Goal: Transaction & Acquisition: Purchase product/service

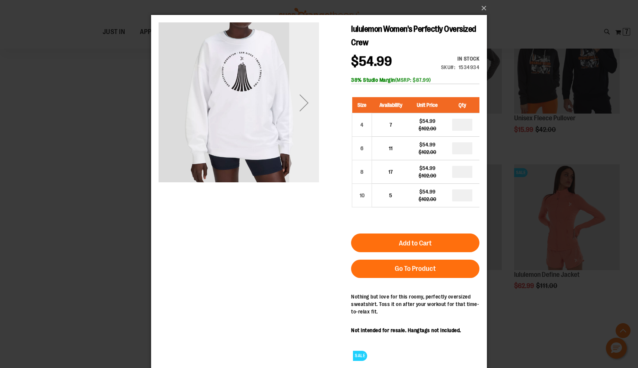
click at [313, 99] on div "Next" at bounding box center [304, 103] width 30 height 30
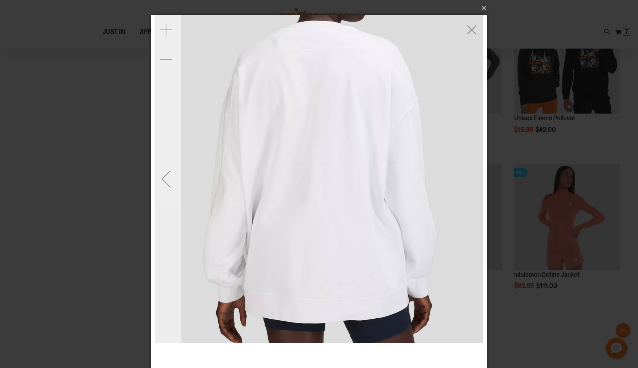
click at [168, 182] on div "Previous" at bounding box center [166, 179] width 30 height 30
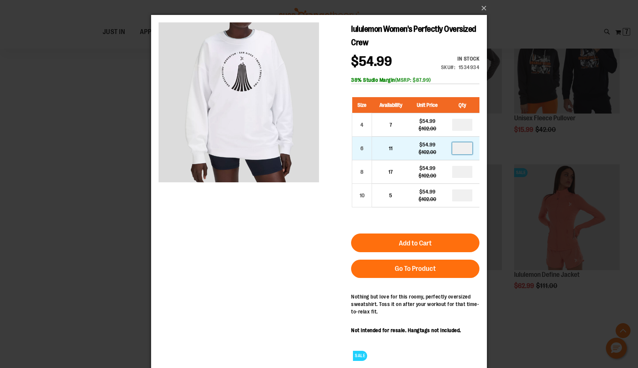
click at [455, 148] on input "number" at bounding box center [462, 148] width 20 height 12
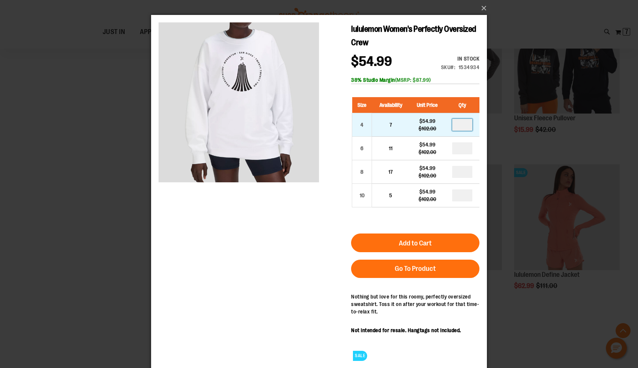
type input "*"
click at [465, 128] on input "number" at bounding box center [462, 125] width 20 height 12
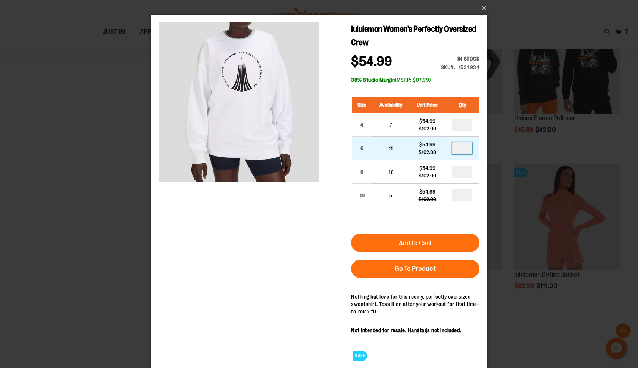
type input "*"
click at [463, 151] on input "number" at bounding box center [462, 148] width 20 height 12
type input "*"
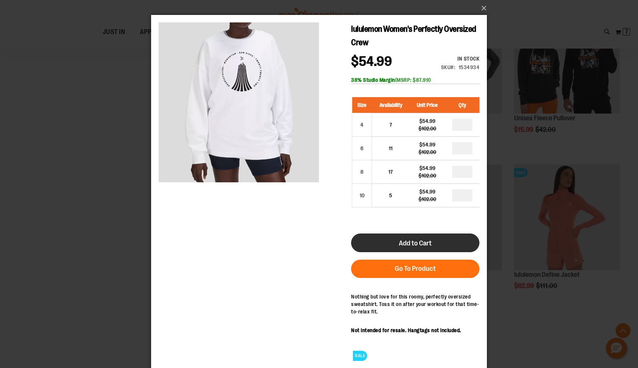
click at [432, 238] on button "Add to Cart" at bounding box center [415, 242] width 128 height 19
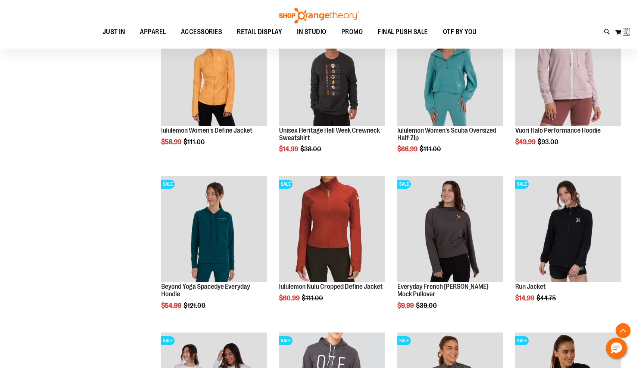
scroll to position [5, 0]
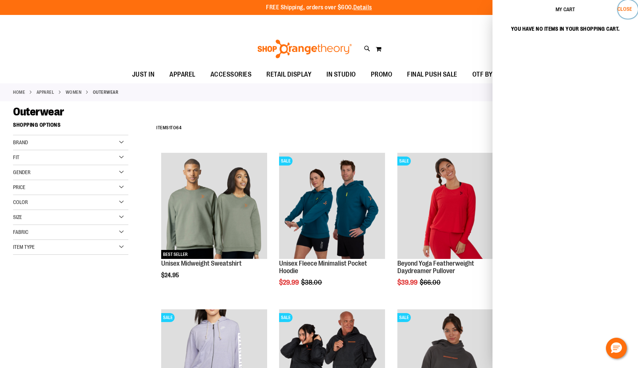
click at [623, 9] on span "Close" at bounding box center [624, 9] width 15 height 6
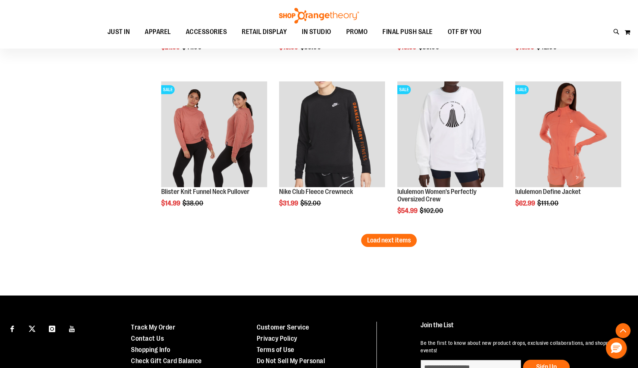
scroll to position [2236, 0]
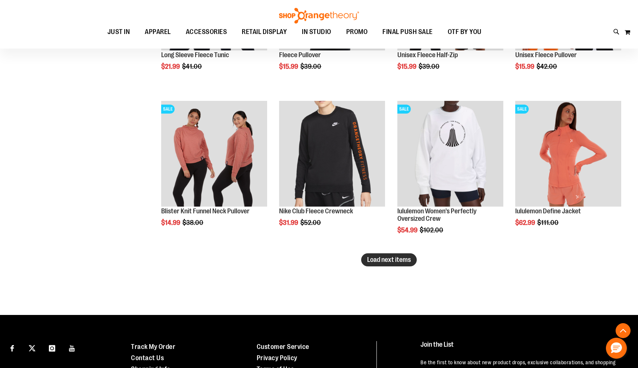
click at [375, 262] on span "Load next items" at bounding box center [389, 259] width 44 height 7
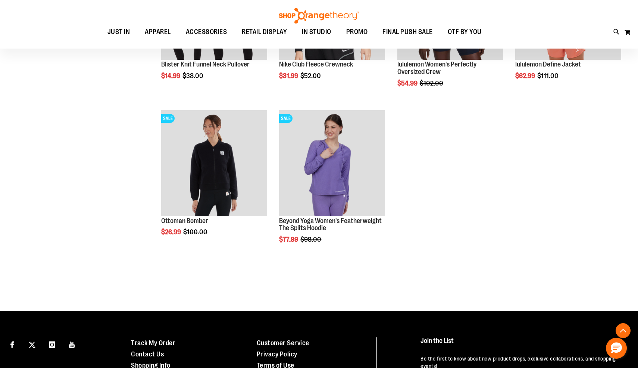
scroll to position [2375, 0]
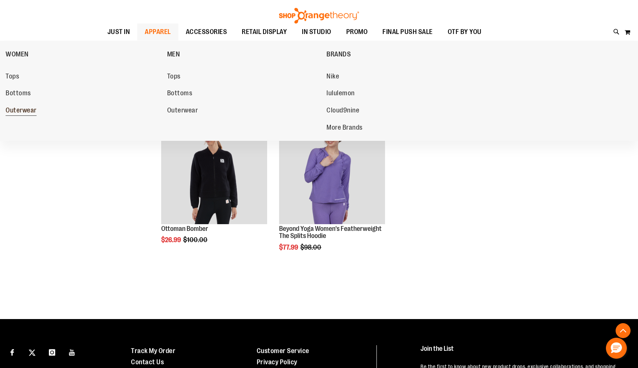
click at [26, 109] on span "Outerwear" at bounding box center [21, 110] width 31 height 9
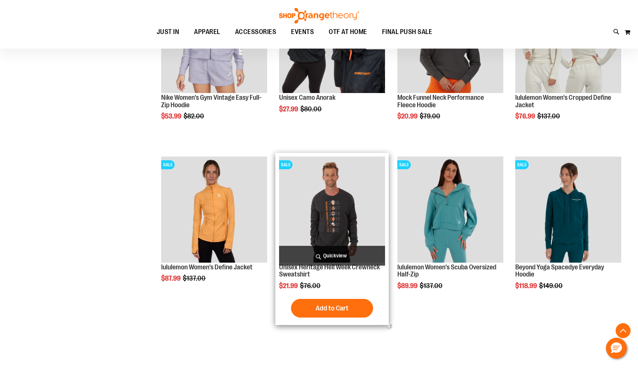
scroll to position [383, 0]
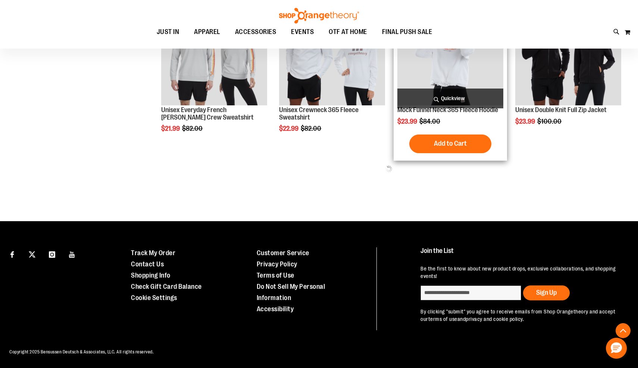
scroll to position [862, 0]
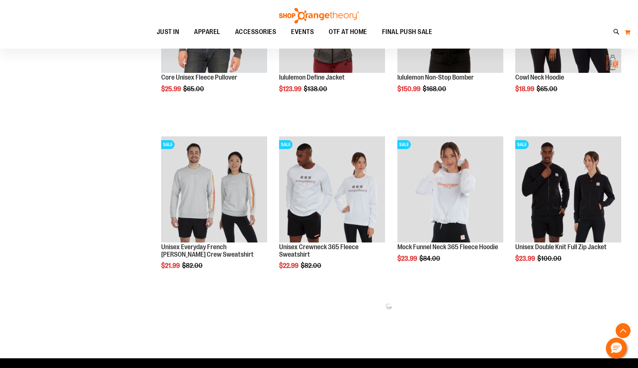
click at [625, 35] on button "My Cart 0" at bounding box center [627, 32] width 6 height 12
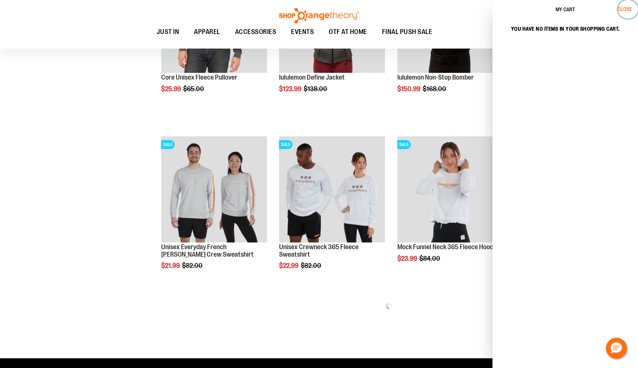
click at [625, 6] on button "Close" at bounding box center [628, 9] width 20 height 19
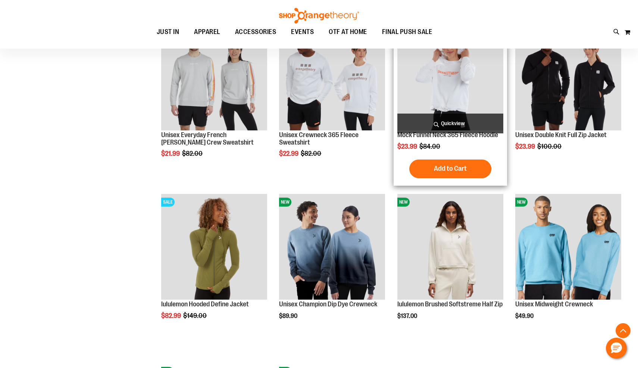
scroll to position [973, 0]
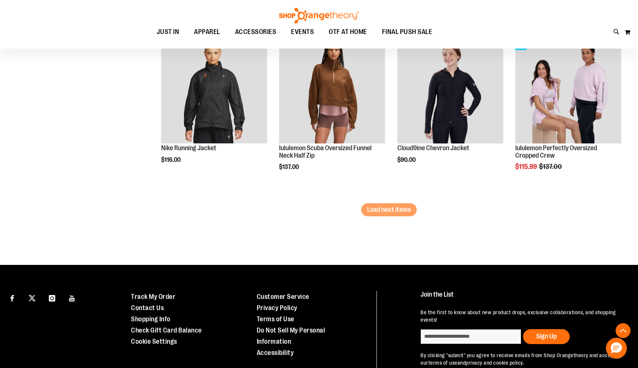
scroll to position [1472, 0]
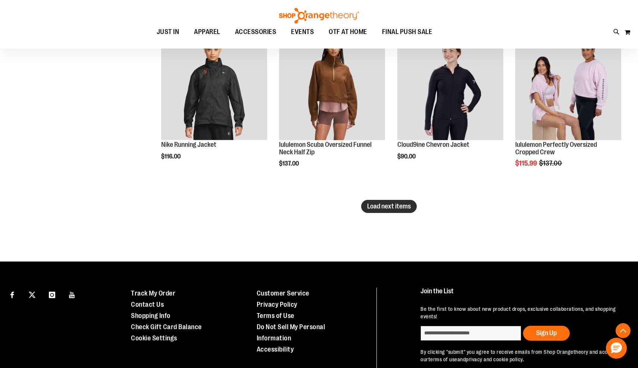
click at [395, 209] on span "Load next items" at bounding box center [389, 205] width 44 height 7
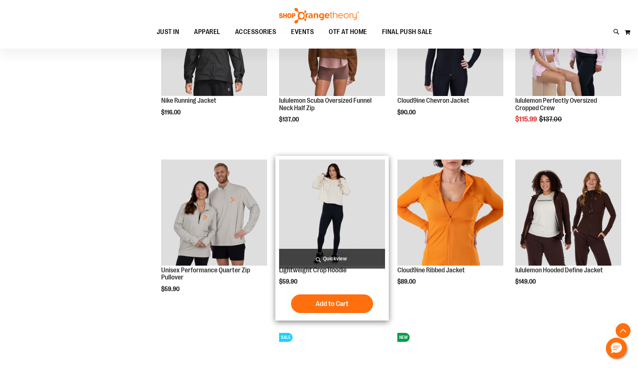
scroll to position [1519, 0]
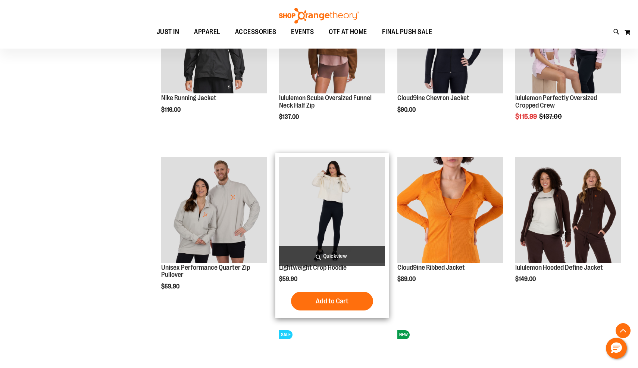
click at [349, 253] on span "Quickview" at bounding box center [332, 256] width 106 height 20
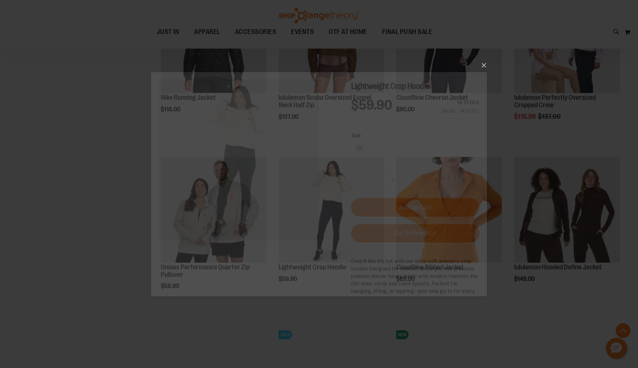
scroll to position [0, 0]
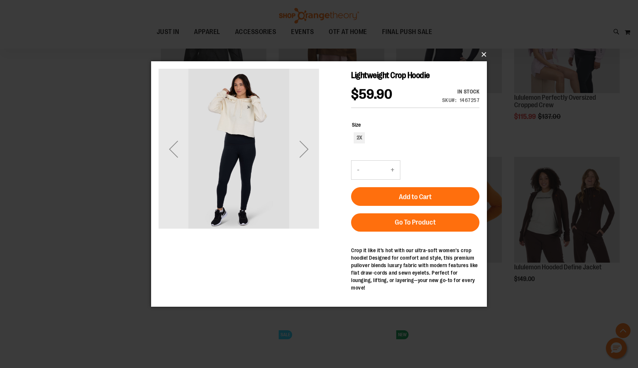
click at [482, 56] on button "×" at bounding box center [321, 54] width 336 height 16
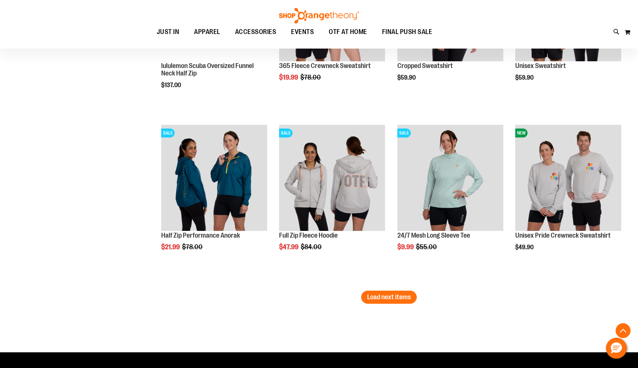
scroll to position [1891, 0]
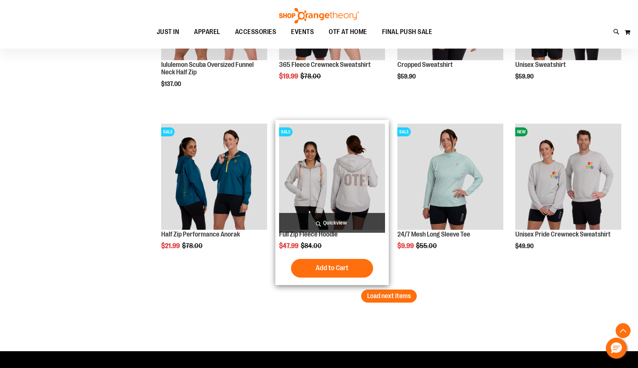
click at [356, 222] on span "Quickview" at bounding box center [332, 223] width 106 height 20
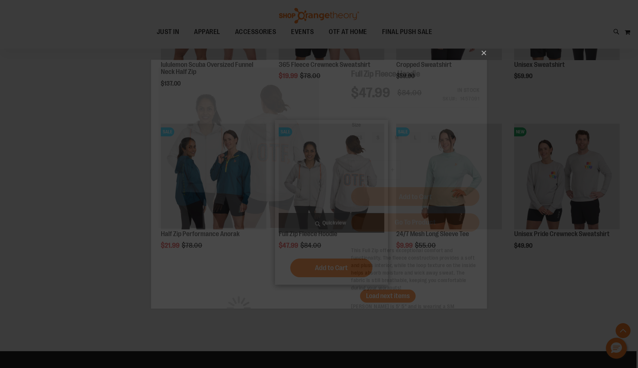
scroll to position [0, 0]
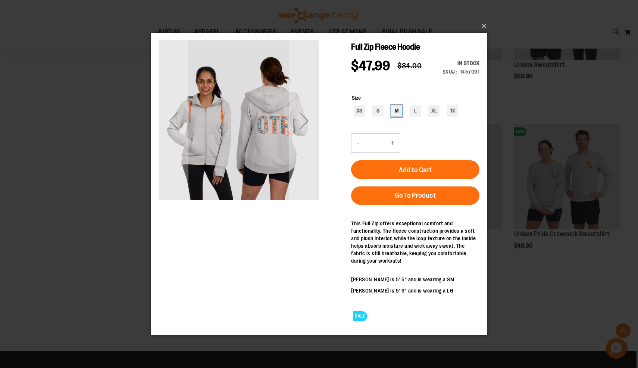
click at [398, 110] on div "M" at bounding box center [396, 110] width 11 height 11
type input "***"
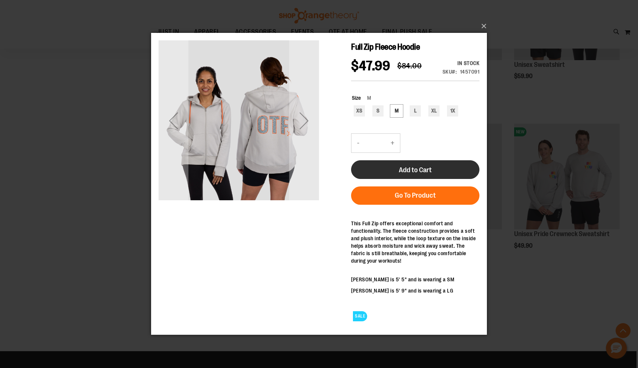
click at [400, 163] on button "Add to Cart" at bounding box center [415, 169] width 128 height 19
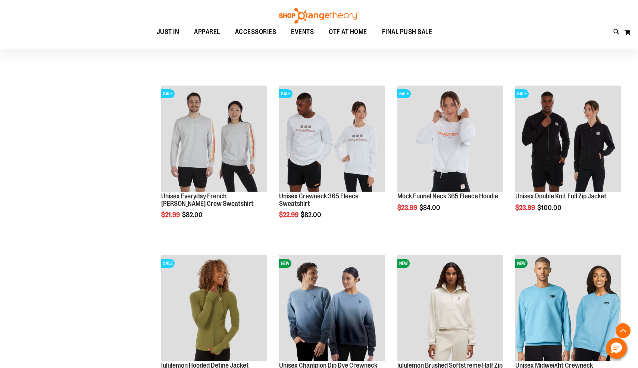
scroll to position [178, 0]
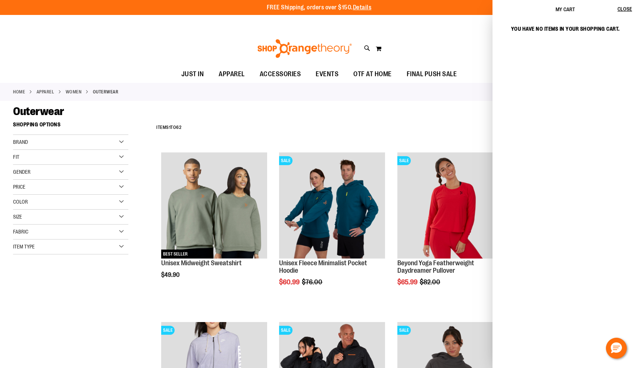
scroll to position [2021, 0]
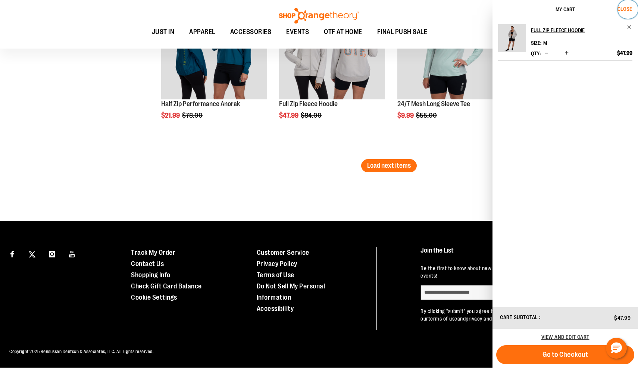
click at [628, 9] on span "Close" at bounding box center [624, 9] width 15 height 6
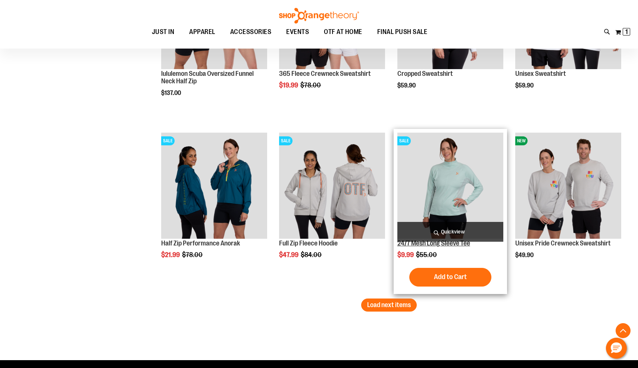
scroll to position [1881, 0]
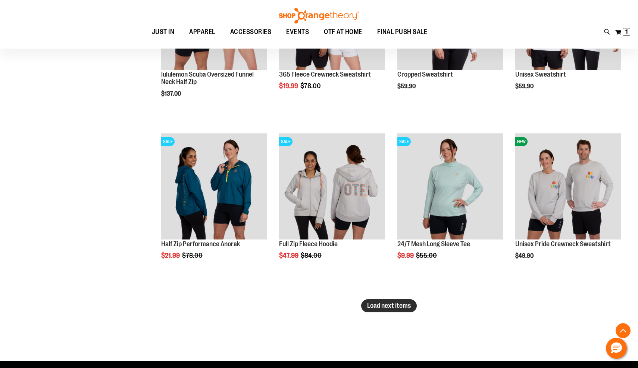
click at [386, 299] on button "Load next items" at bounding box center [389, 305] width 56 height 13
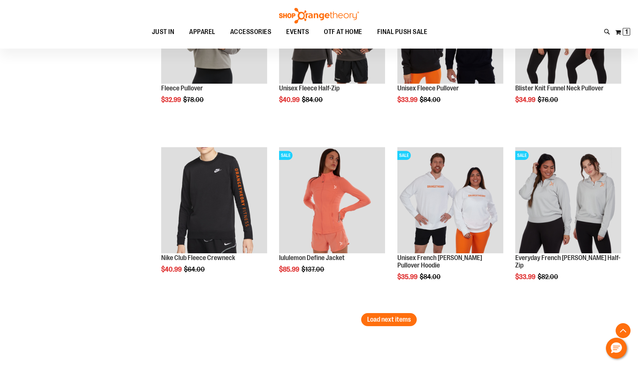
scroll to position [2405, 0]
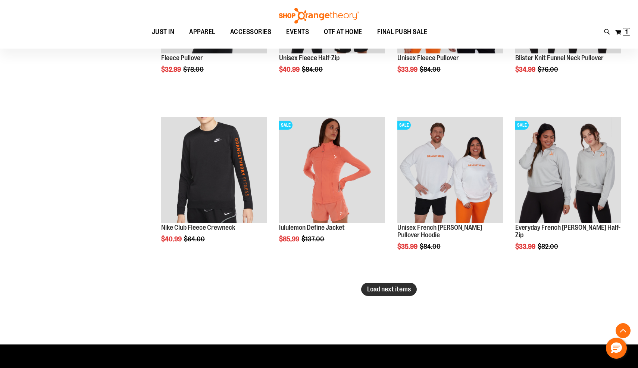
click at [378, 290] on span "Load next items" at bounding box center [389, 288] width 44 height 7
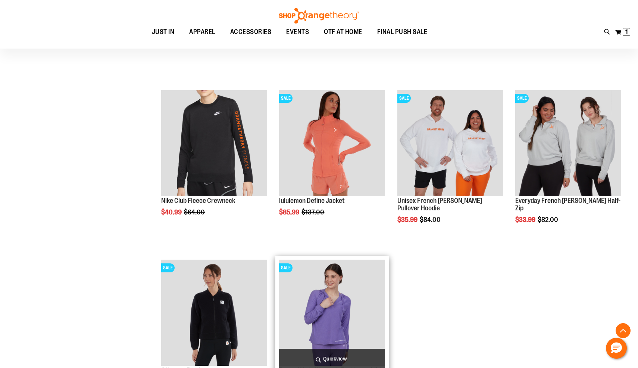
scroll to position [2317, 0]
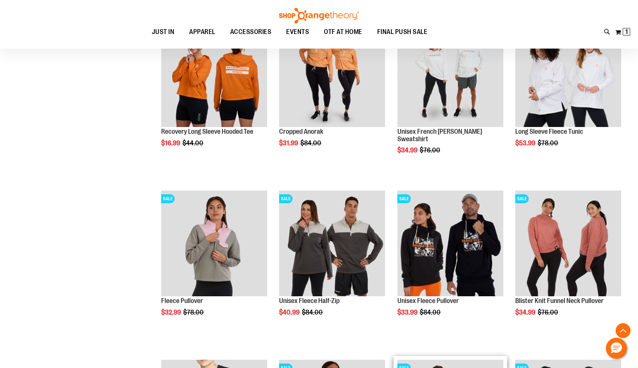
scroll to position [2141, 0]
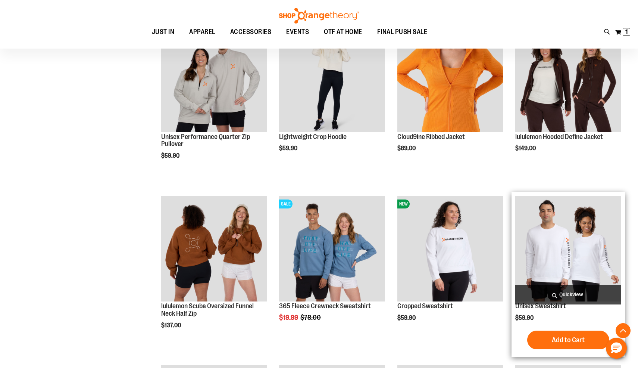
scroll to position [1650, 0]
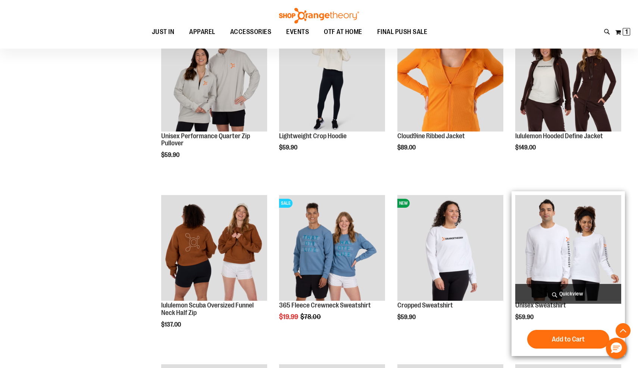
click at [543, 290] on span "Quickview" at bounding box center [568, 294] width 106 height 20
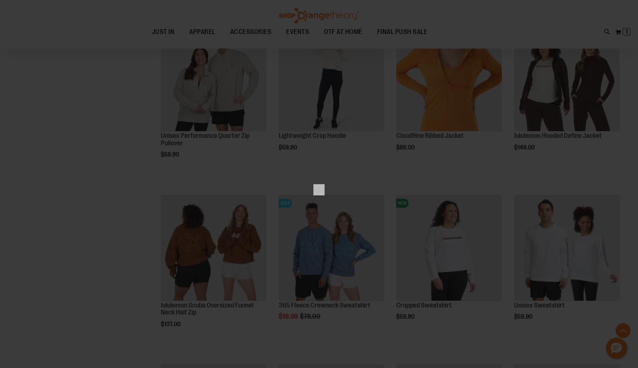
scroll to position [0, 0]
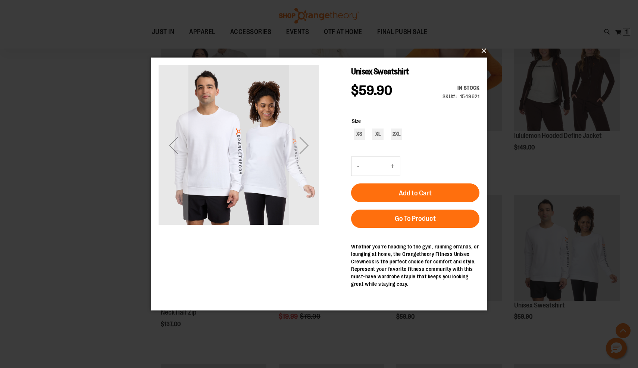
click at [483, 50] on button "×" at bounding box center [321, 51] width 336 height 16
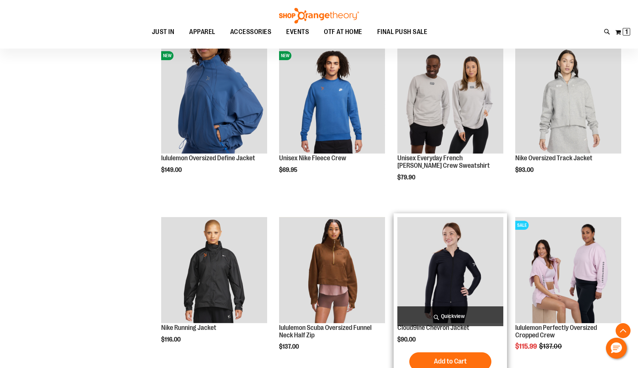
scroll to position [1262, 0]
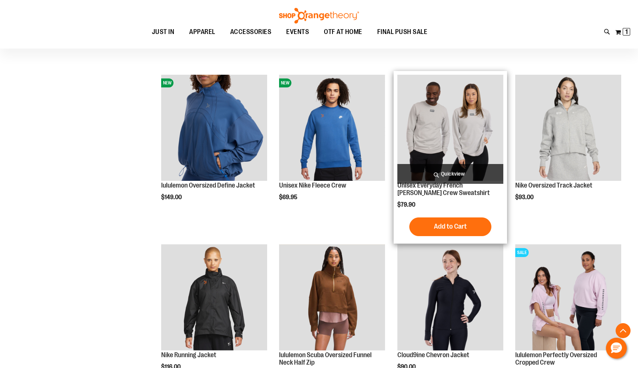
click at [481, 173] on span "Quickview" at bounding box center [450, 174] width 106 height 20
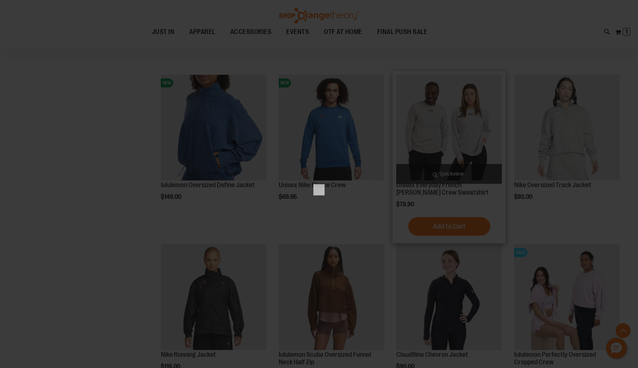
scroll to position [0, 0]
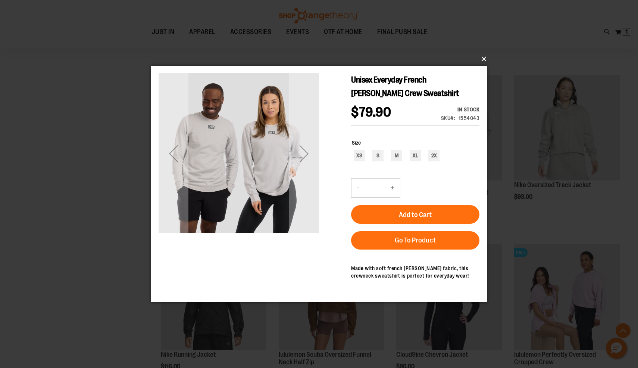
click at [482, 65] on button "×" at bounding box center [321, 59] width 336 height 16
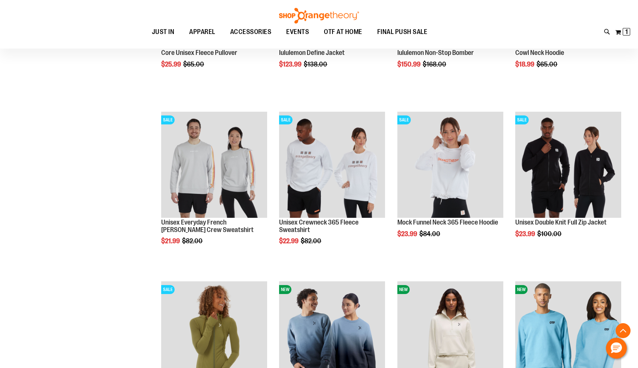
scroll to position [880, 0]
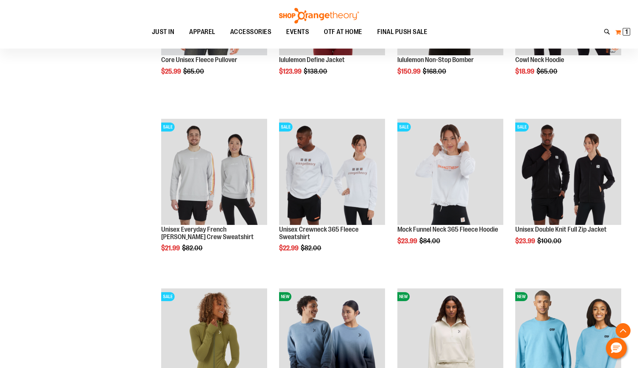
click at [625, 32] on span "1" at bounding box center [626, 31] width 3 height 7
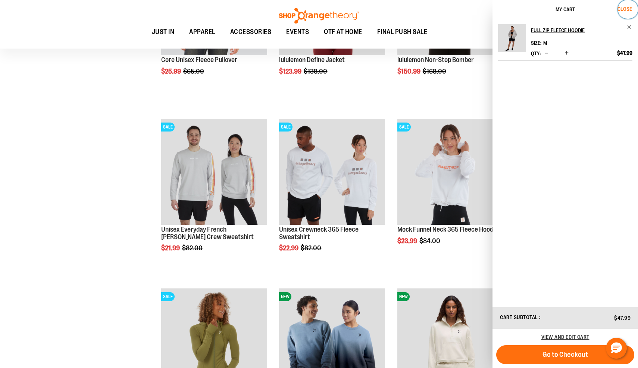
click at [621, 6] on span "Close" at bounding box center [624, 9] width 15 height 6
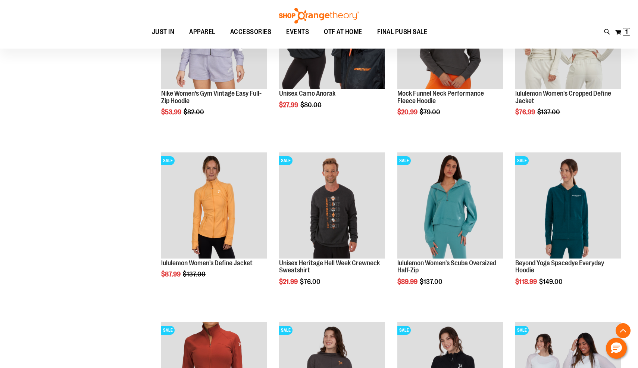
scroll to position [150, 0]
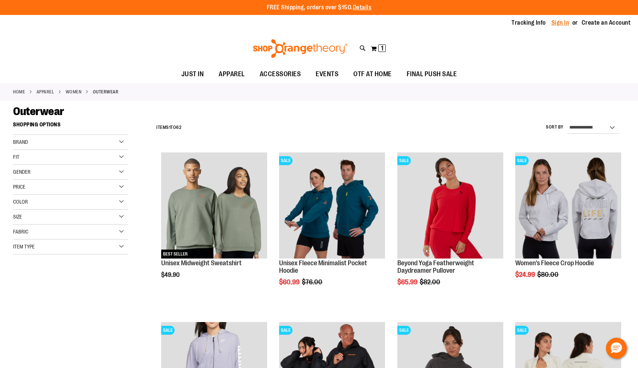
click at [562, 19] on link "Sign In" at bounding box center [560, 23] width 18 height 8
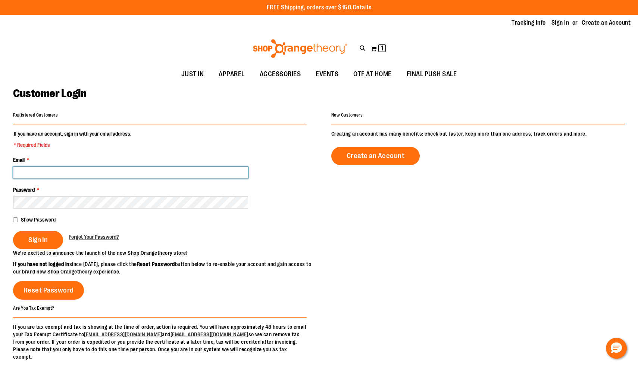
click at [117, 171] on input "Email *" at bounding box center [130, 172] width 235 height 12
type input "**********"
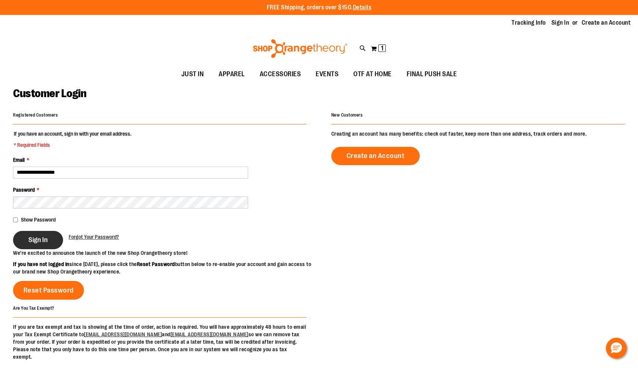
click at [52, 236] on button "Sign In" at bounding box center [38, 240] width 50 height 18
click at [148, 225] on fieldset "**********" at bounding box center [160, 189] width 294 height 119
click at [146, 159] on div "**********" at bounding box center [160, 167] width 294 height 22
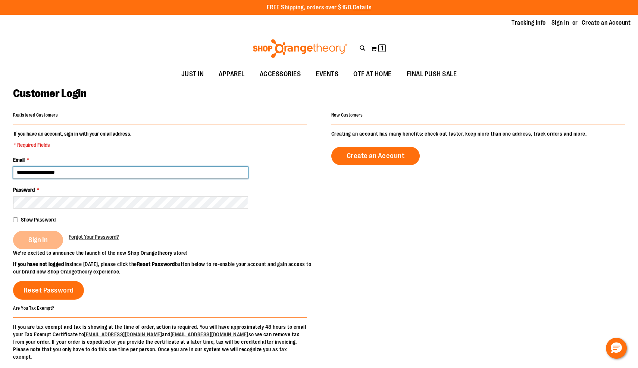
click at [141, 174] on input "**********" at bounding box center [130, 172] width 235 height 12
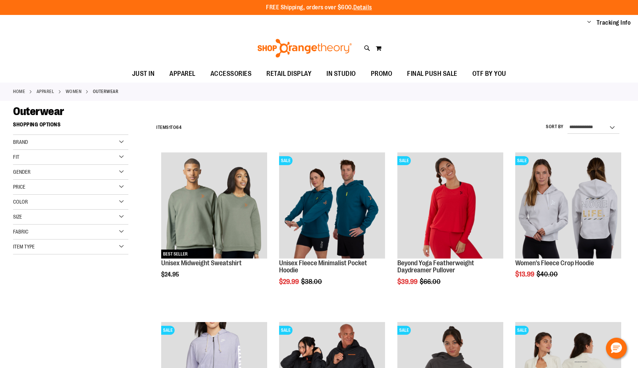
click at [594, 25] on ul "Change My Account Sign Out Tracking Info Sign Out Return to Procurement" at bounding box center [605, 23] width 51 height 8
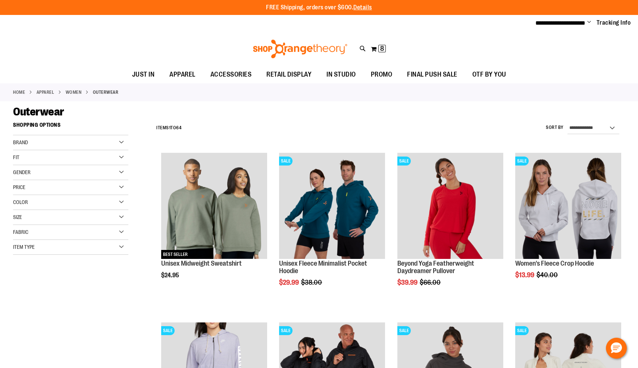
click at [587, 30] on div "**********" at bounding box center [319, 23] width 638 height 16
click at [378, 50] on button "My Cart 8 8 items" at bounding box center [378, 49] width 16 height 12
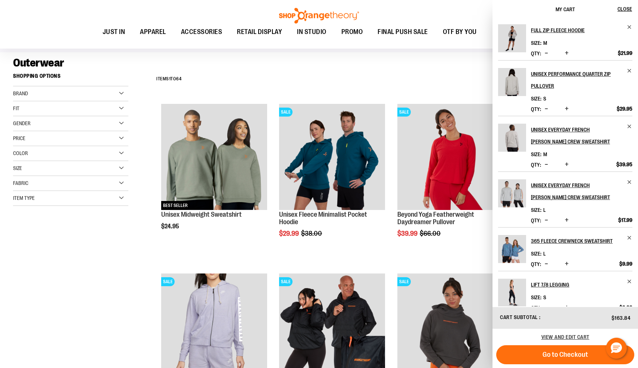
scroll to position [49, 0]
click at [631, 8] on span "Close" at bounding box center [624, 9] width 15 height 6
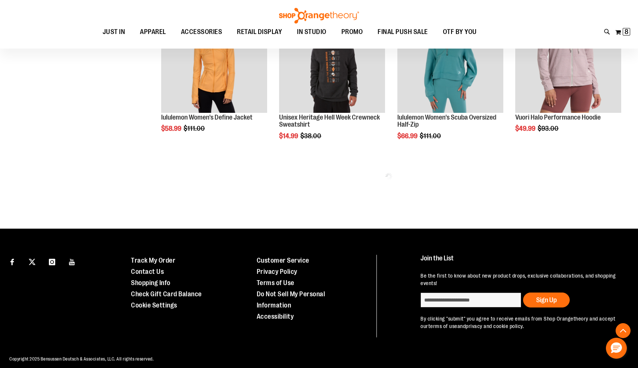
scroll to position [491, 0]
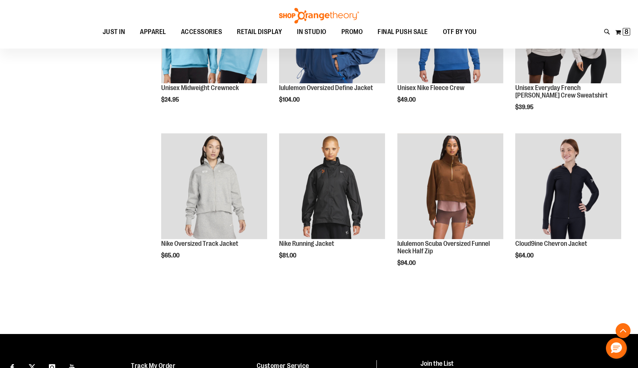
scroll to position [1513, 0]
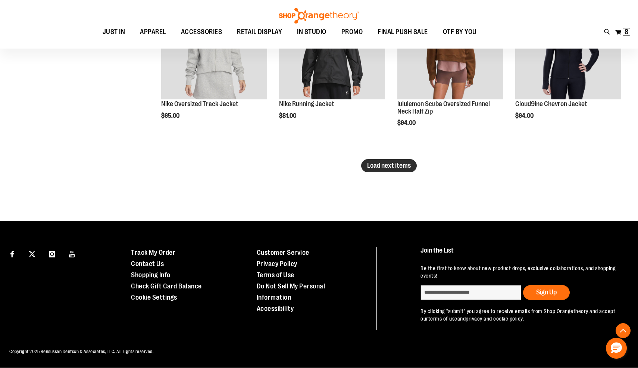
click at [403, 165] on span "Load next items" at bounding box center [389, 165] width 44 height 7
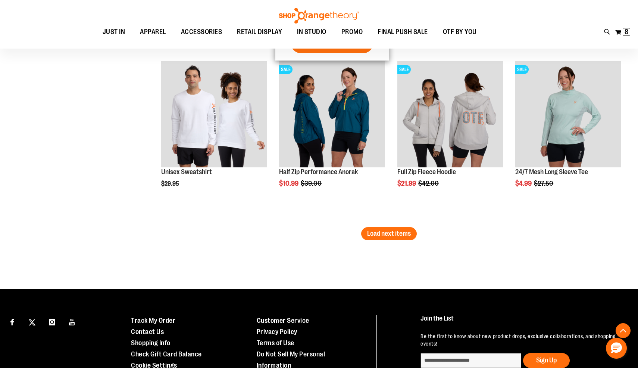
scroll to position [2021, 0]
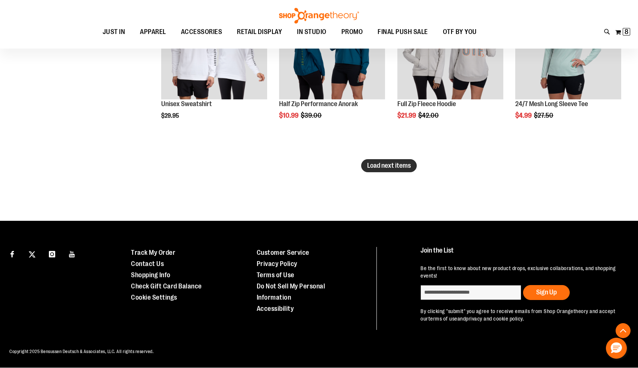
click at [385, 168] on span "Load next items" at bounding box center [389, 165] width 44 height 7
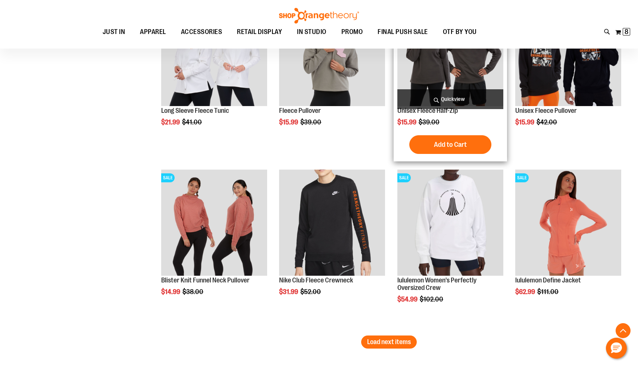
scroll to position [2358, 0]
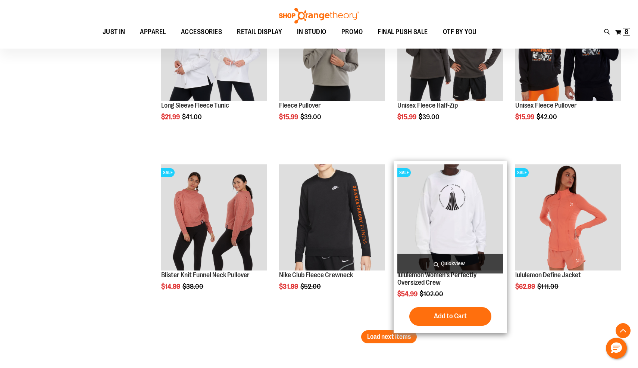
click at [445, 260] on span "Quickview" at bounding box center [450, 263] width 106 height 20
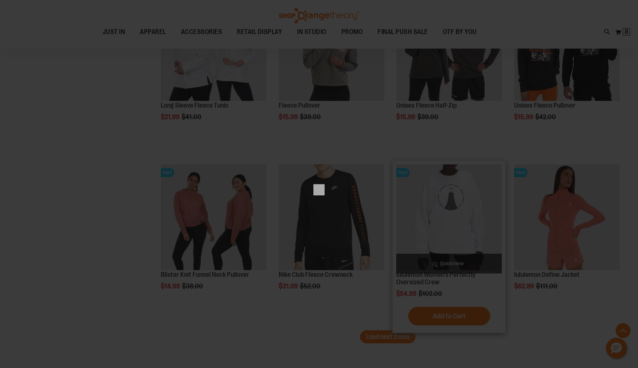
scroll to position [0, 0]
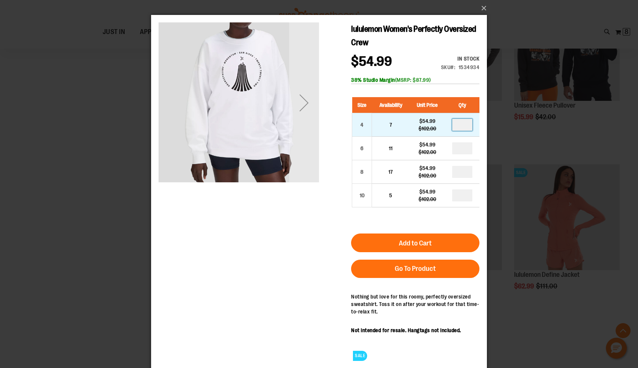
click at [463, 128] on input "number" at bounding box center [462, 125] width 20 height 12
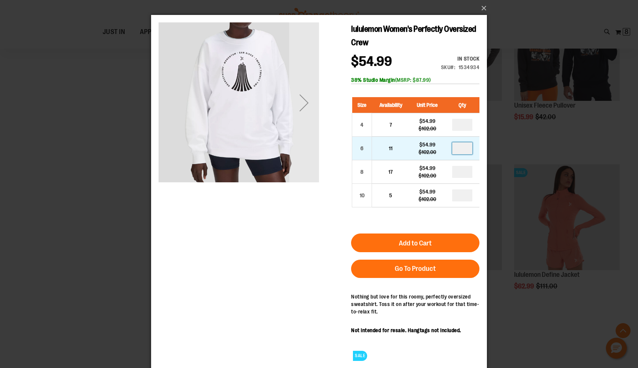
type input "*"
click at [461, 149] on input "number" at bounding box center [462, 148] width 20 height 12
type input "*"
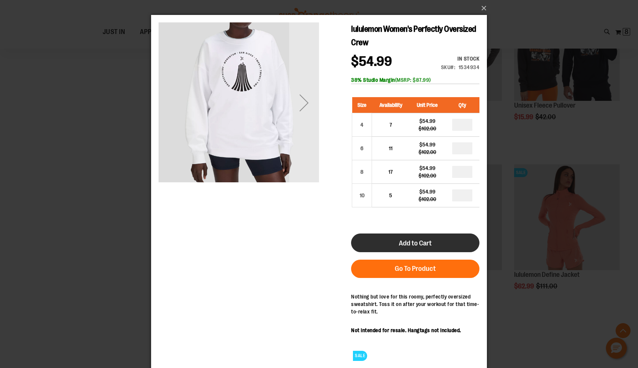
click at [369, 237] on button "Add to Cart" at bounding box center [415, 242] width 128 height 19
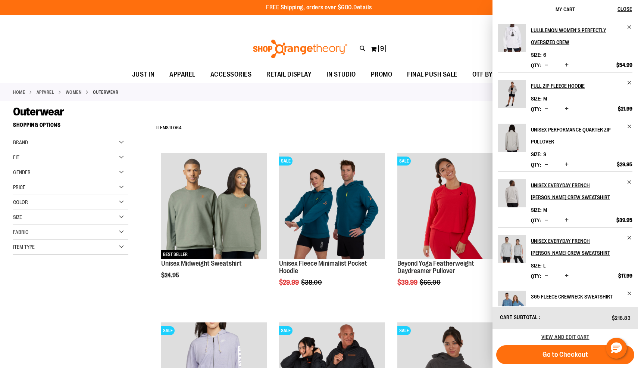
click at [544, 107] on button "Decrease product quantity" at bounding box center [546, 108] width 7 height 7
click at [623, 10] on span "Close" at bounding box center [624, 9] width 15 height 6
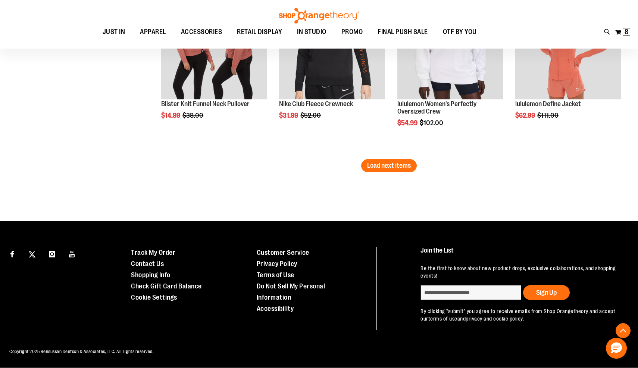
scroll to position [2401, 0]
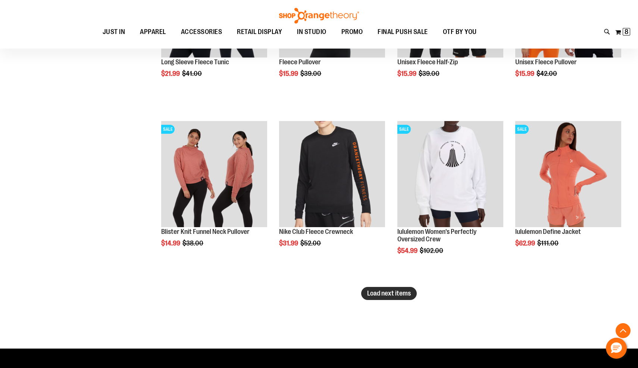
click at [382, 293] on span "Load next items" at bounding box center [389, 292] width 44 height 7
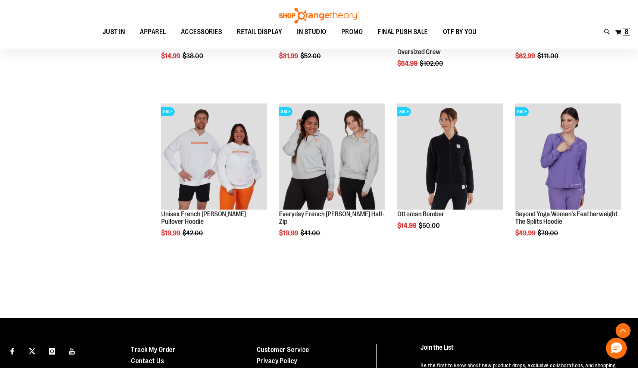
scroll to position [2598, 0]
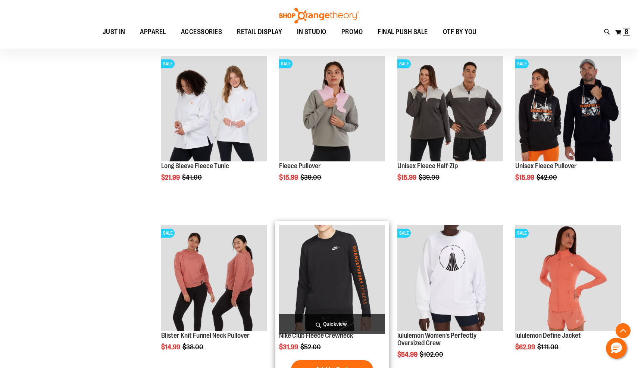
scroll to position [2274, 0]
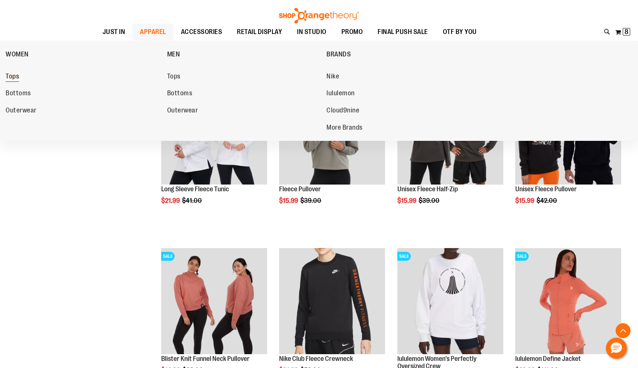
click at [13, 77] on span "Tops" at bounding box center [12, 76] width 13 height 9
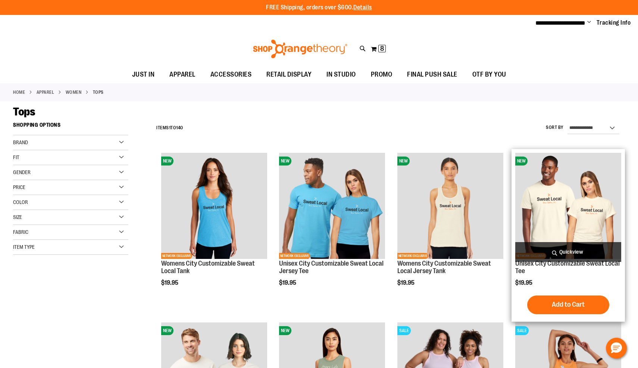
click at [578, 250] on span "Quickview" at bounding box center [568, 252] width 106 height 20
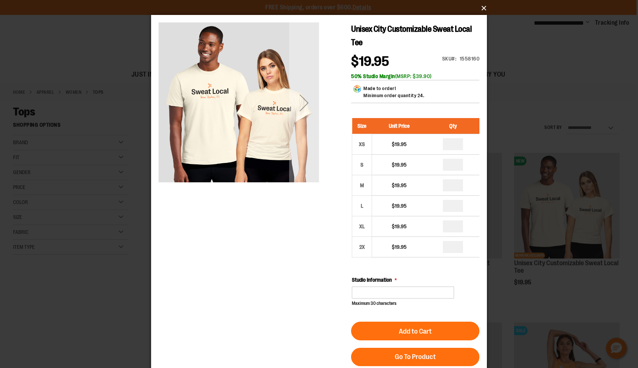
click at [482, 10] on button "×" at bounding box center [321, 8] width 336 height 16
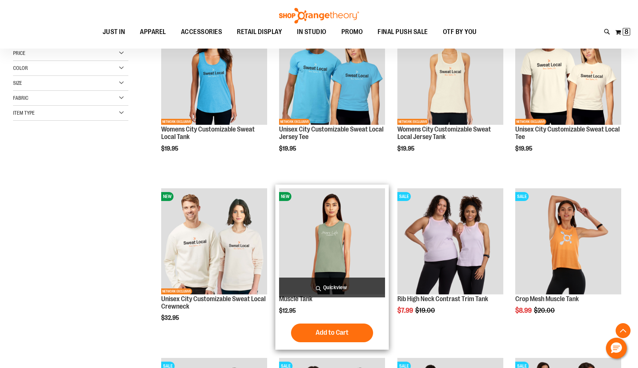
scroll to position [134, 0]
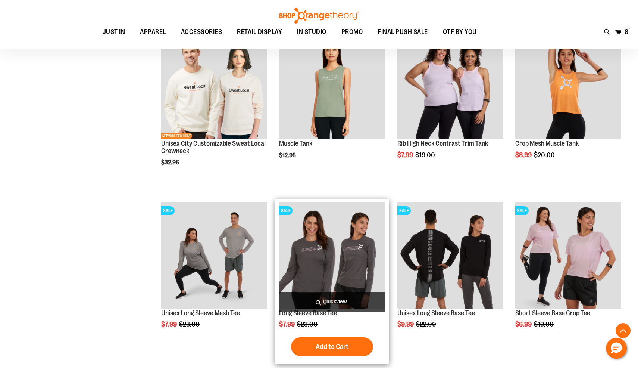
scroll to position [294, 0]
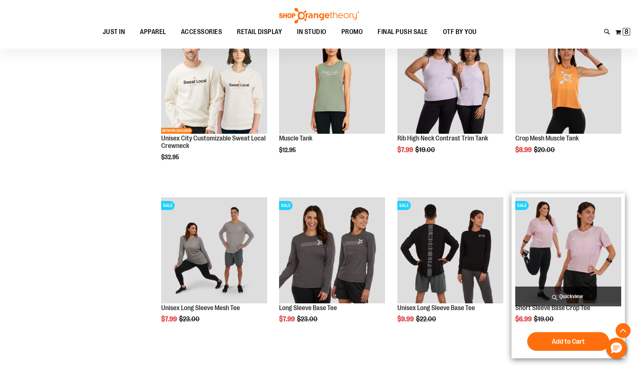
click at [542, 296] on span "Quickview" at bounding box center [568, 296] width 106 height 20
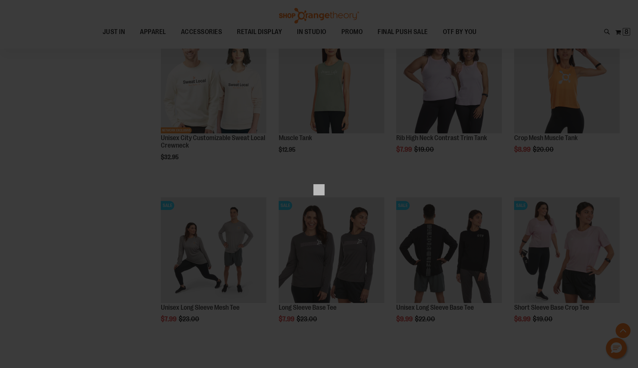
scroll to position [0, 0]
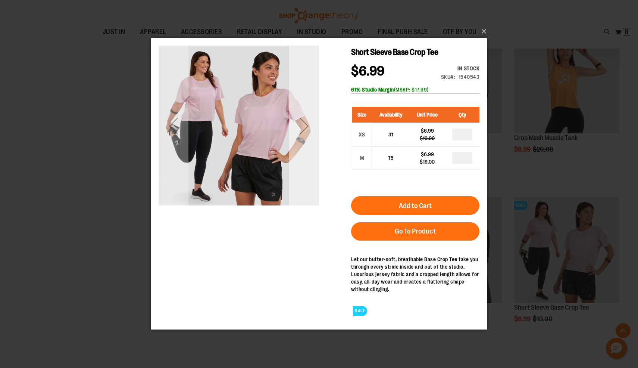
click at [308, 119] on div "Next" at bounding box center [304, 126] width 30 height 30
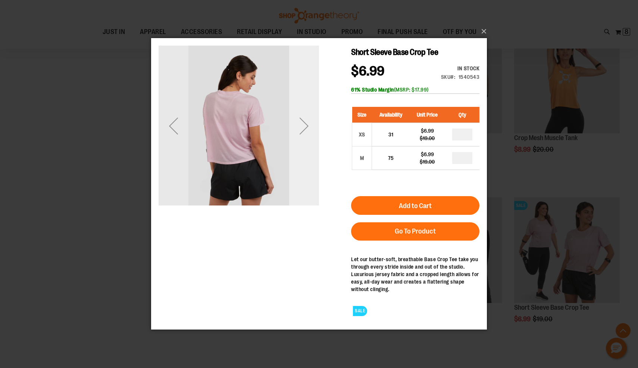
click at [308, 119] on div "Next" at bounding box center [304, 126] width 30 height 30
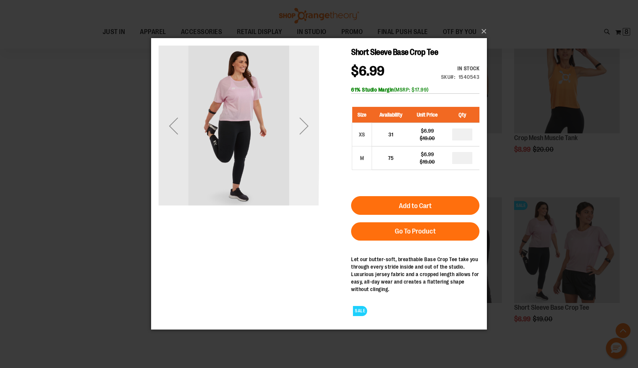
click at [308, 120] on div "Next" at bounding box center [304, 126] width 30 height 30
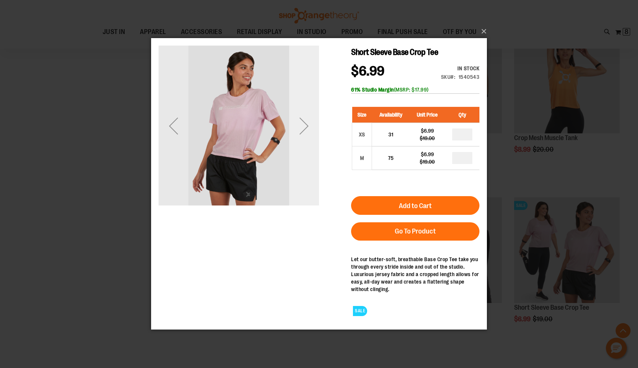
click at [308, 119] on div "Next" at bounding box center [304, 126] width 30 height 30
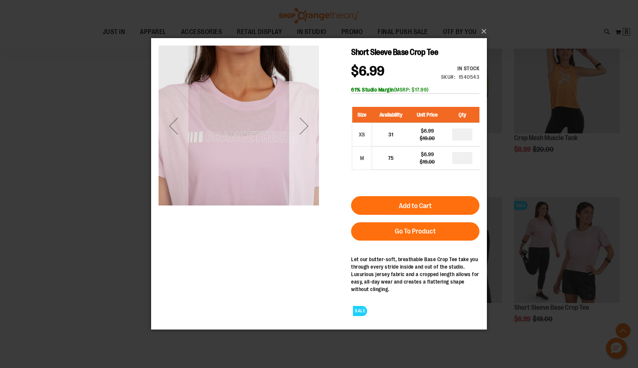
click at [308, 119] on div "Next" at bounding box center [304, 126] width 30 height 30
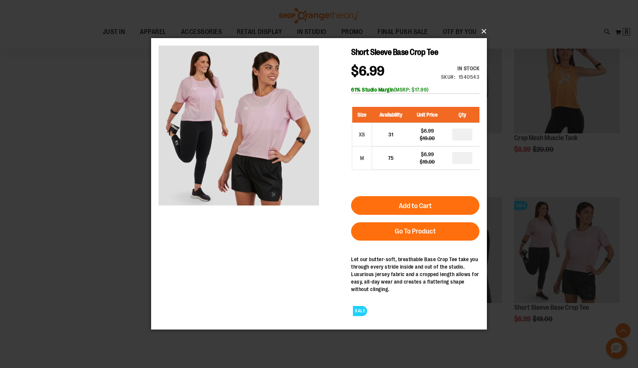
click at [481, 30] on button "×" at bounding box center [321, 31] width 336 height 16
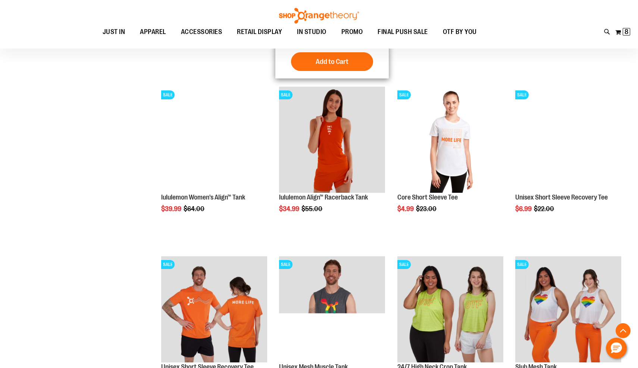
scroll to position [743, 0]
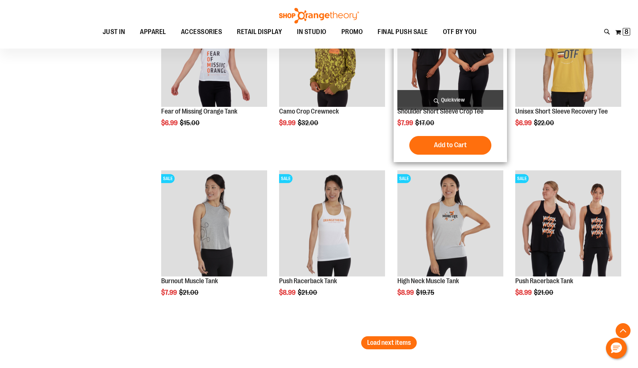
scroll to position [1355, 0]
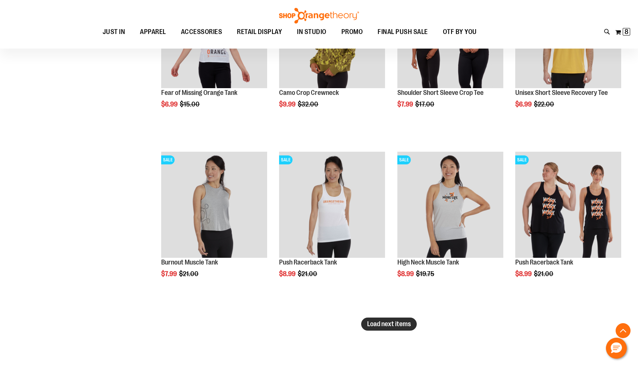
click at [380, 328] on button "Load next items" at bounding box center [389, 323] width 56 height 13
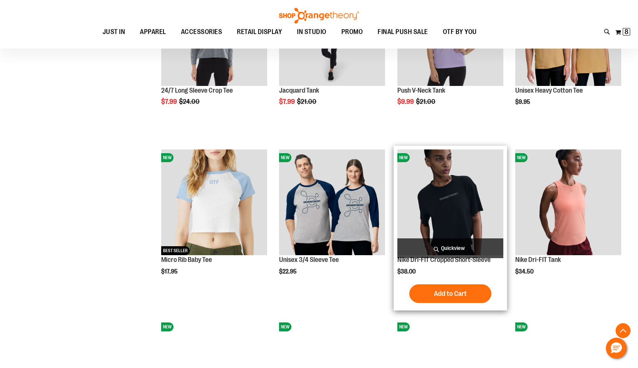
scroll to position [1706, 0]
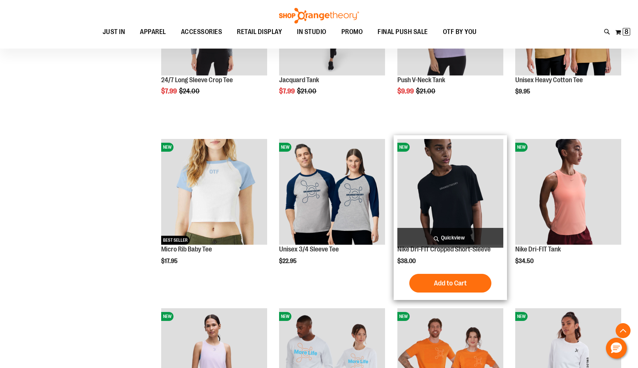
click at [463, 235] on span "Quickview" at bounding box center [450, 238] width 106 height 20
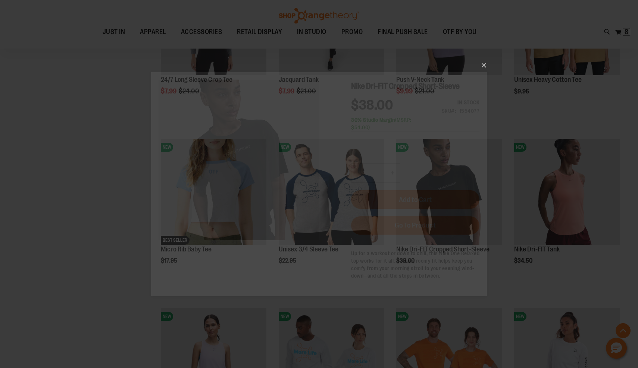
scroll to position [0, 0]
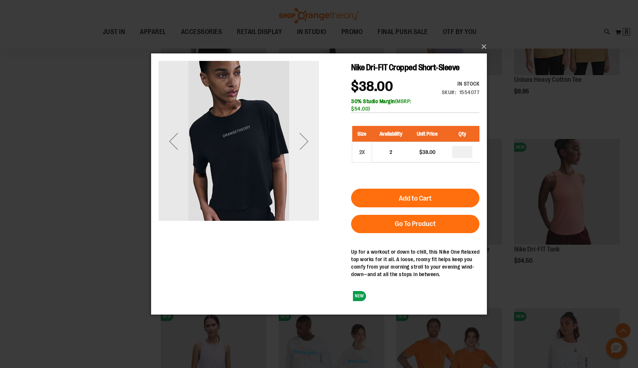
click at [301, 158] on div "Next" at bounding box center [304, 140] width 30 height 160
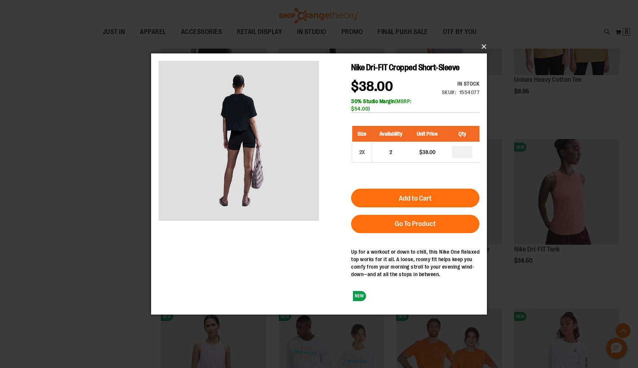
click at [483, 44] on button "×" at bounding box center [321, 46] width 336 height 16
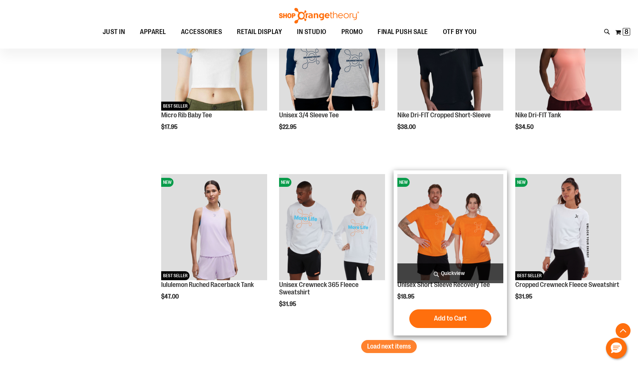
scroll to position [1854, 0]
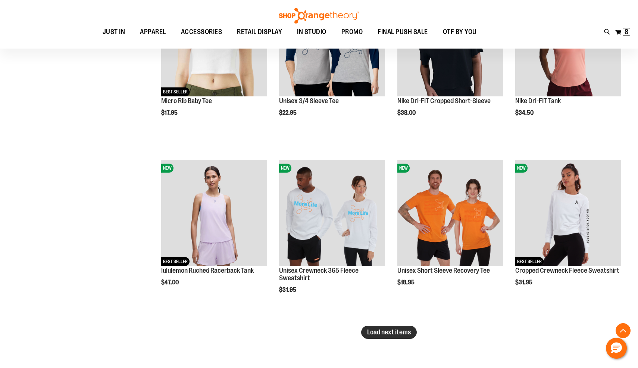
click at [387, 333] on span "Load next items" at bounding box center [389, 331] width 44 height 7
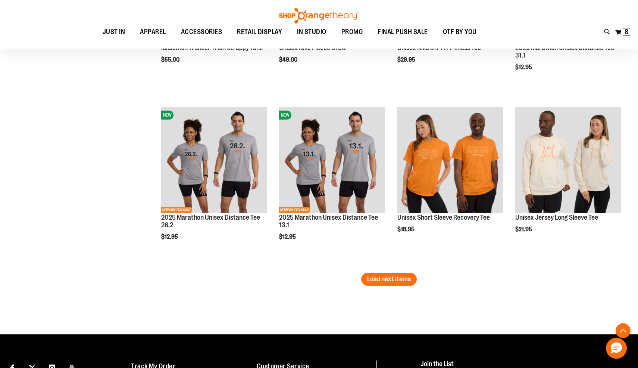
scroll to position [2417, 0]
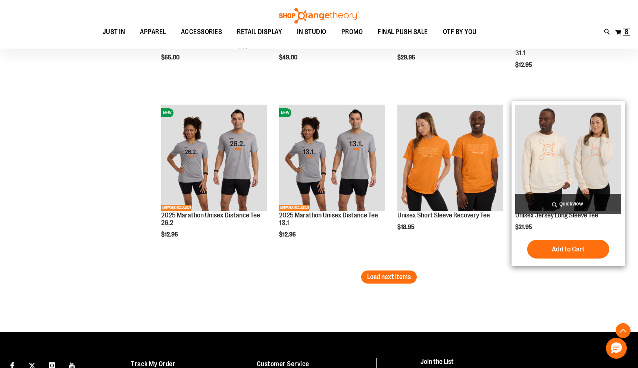
click at [549, 207] on span "Quickview" at bounding box center [568, 204] width 106 height 20
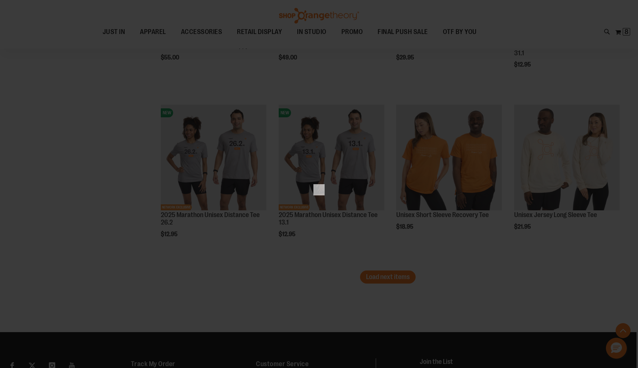
scroll to position [0, 0]
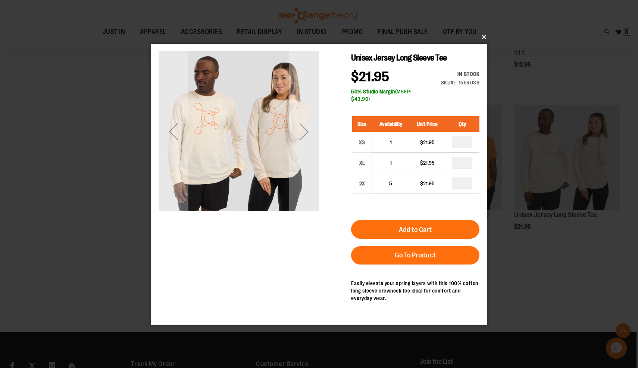
click at [482, 40] on button "×" at bounding box center [321, 37] width 336 height 16
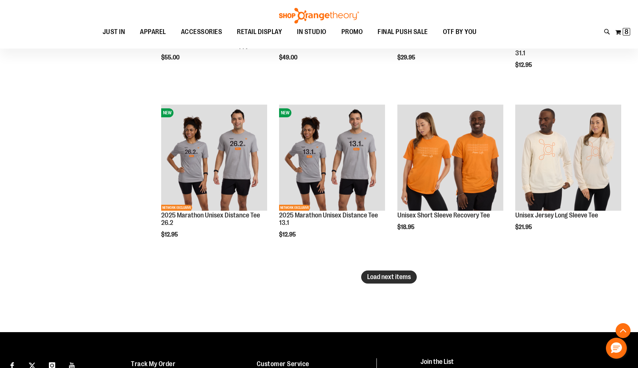
click at [399, 281] on button "Load next items" at bounding box center [389, 276] width 56 height 13
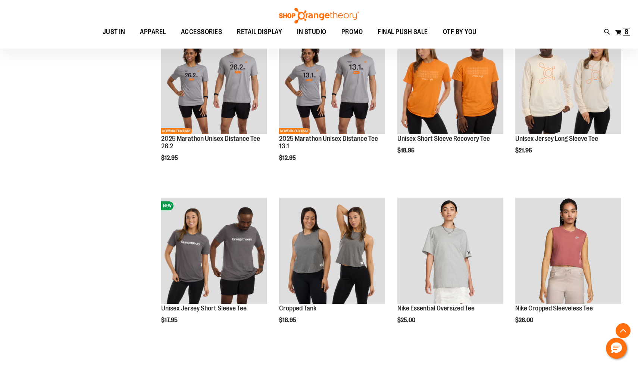
scroll to position [2508, 0]
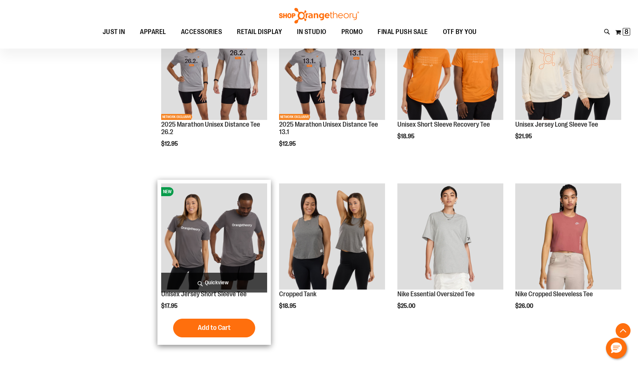
click at [240, 283] on span "Quickview" at bounding box center [214, 282] width 106 height 20
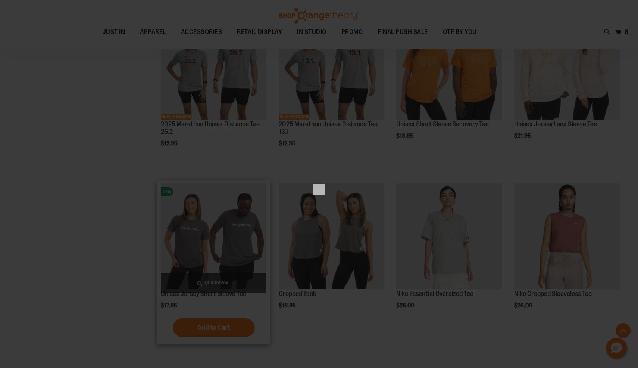
scroll to position [0, 0]
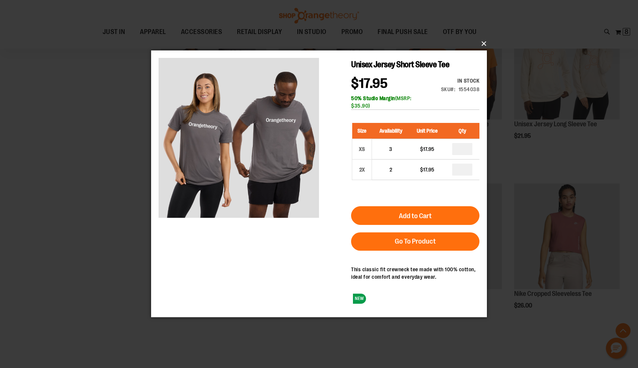
click at [482, 43] on button "×" at bounding box center [321, 43] width 336 height 16
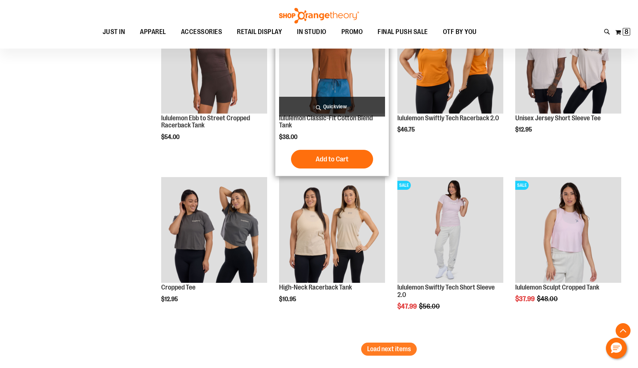
scroll to position [2859, 0]
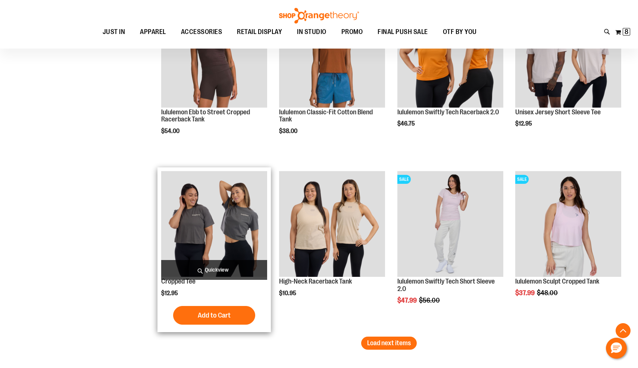
click at [212, 265] on span "Quickview" at bounding box center [214, 270] width 106 height 20
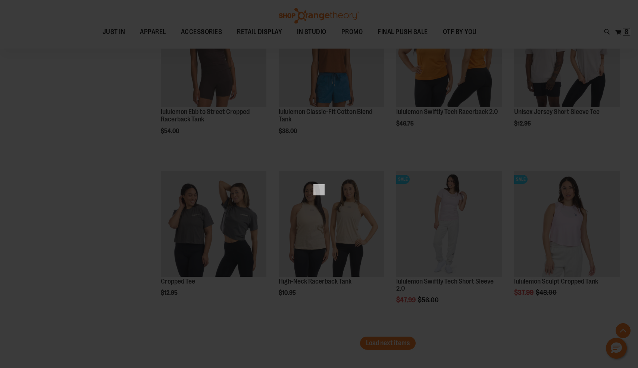
scroll to position [0, 0]
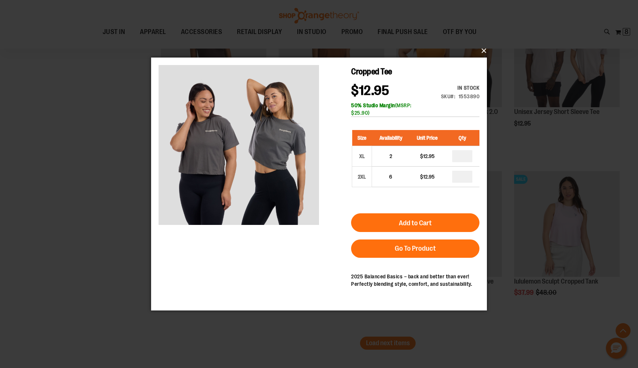
click at [485, 49] on button "×" at bounding box center [321, 51] width 336 height 16
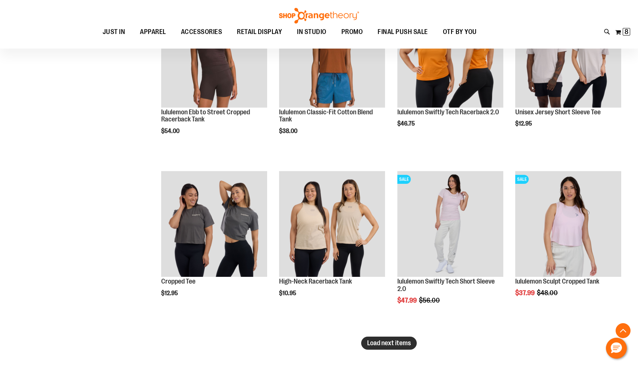
click at [375, 345] on span "Load next items" at bounding box center [389, 342] width 44 height 7
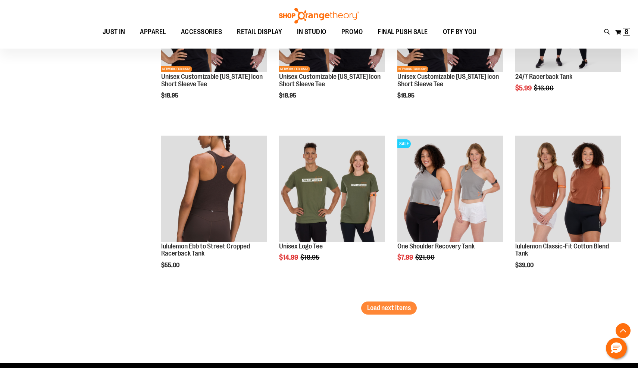
scroll to position [3408, 0]
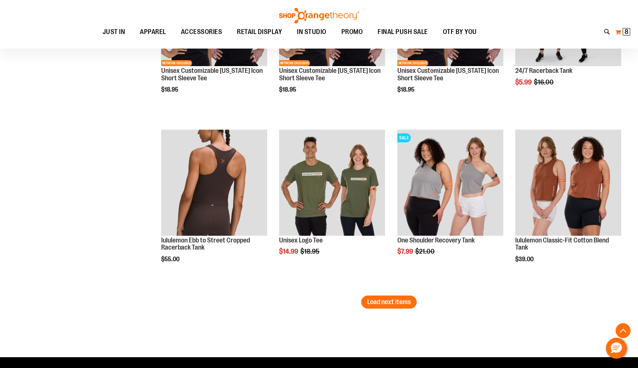
click at [625, 30] on span "8" at bounding box center [627, 31] width 4 height 7
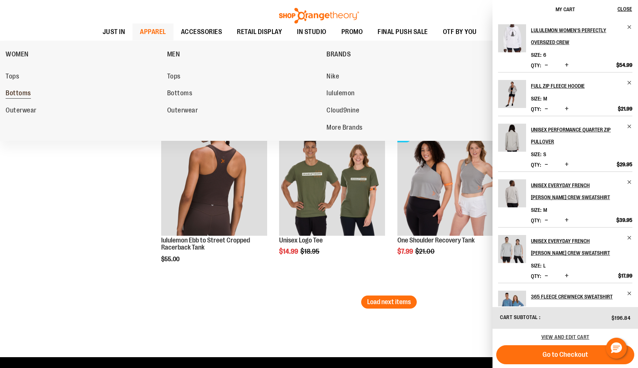
click at [27, 96] on span "Bottoms" at bounding box center [18, 93] width 25 height 9
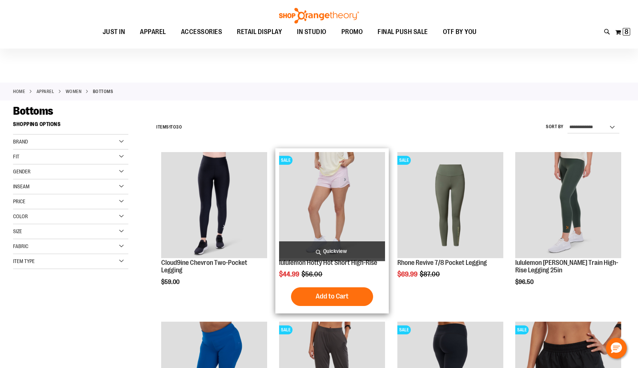
scroll to position [164, 0]
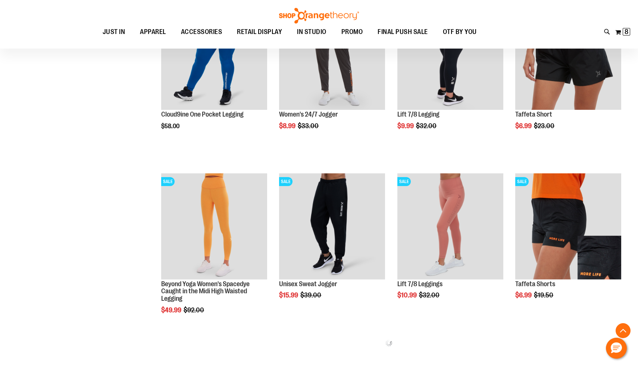
scroll to position [318, 0]
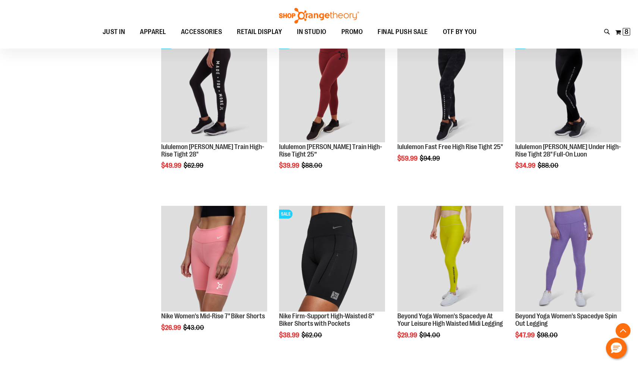
scroll to position [847, 0]
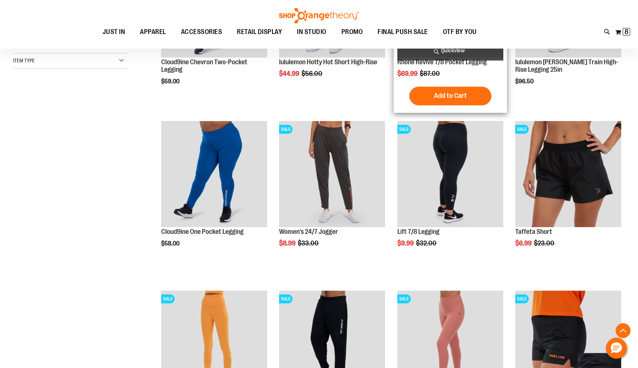
scroll to position [203, 0]
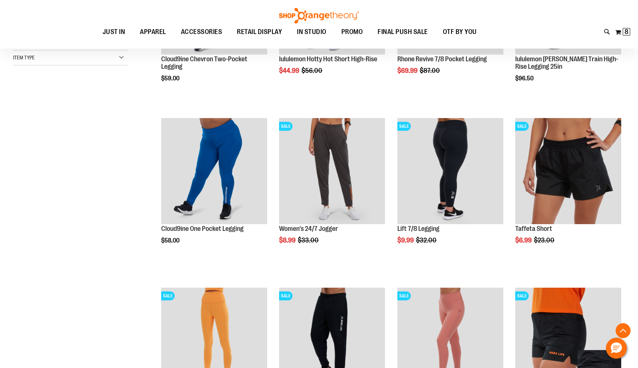
click at [629, 37] on div "My Cart 8 8 items My Cart 8 My Cart Close Recently added item(s) lululemon Wome…" at bounding box center [623, 32] width 16 height 12
click at [629, 31] on span "8 8 items" at bounding box center [626, 31] width 7 height 7
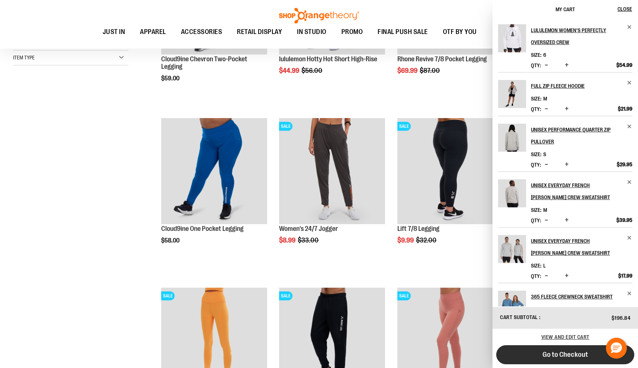
click at [535, 352] on button "Go to Checkout" at bounding box center [565, 354] width 138 height 19
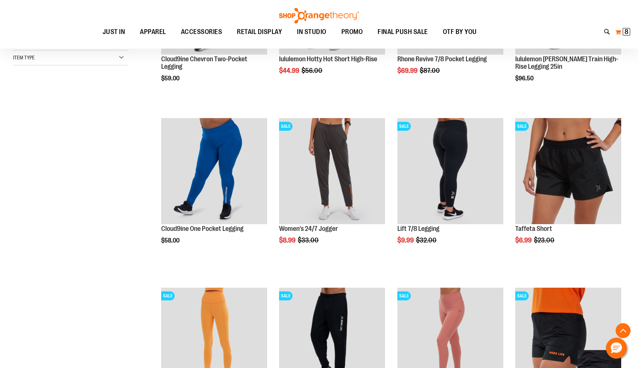
click at [626, 30] on span "8" at bounding box center [627, 31] width 4 height 7
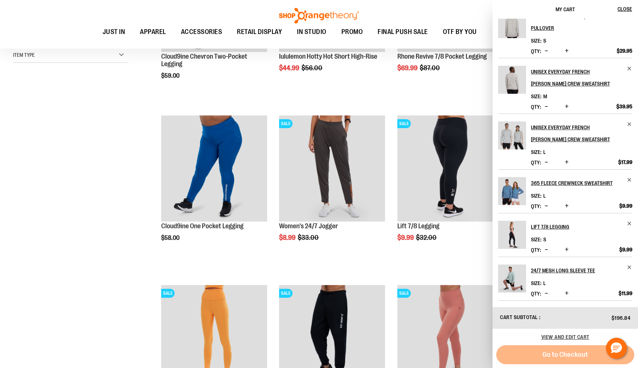
scroll to position [212, 0]
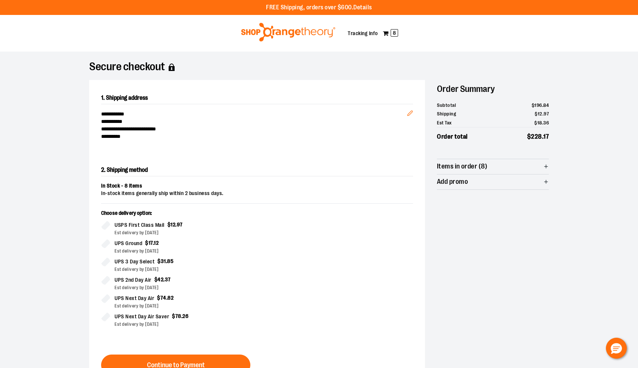
click at [490, 165] on span "Items in order (8)" at bounding box center [493, 166] width 112 height 15
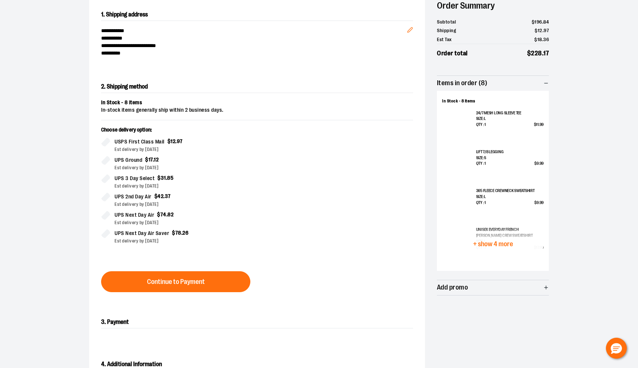
scroll to position [85, 0]
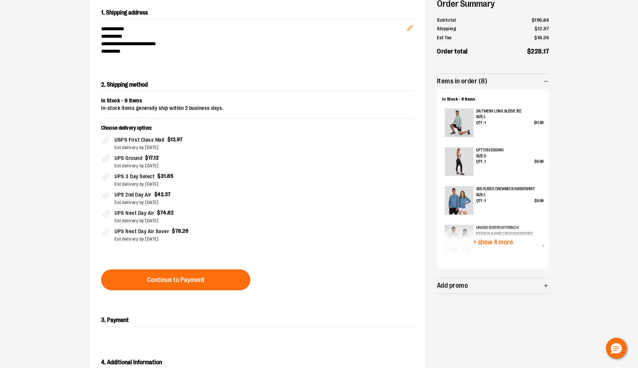
click at [492, 250] on button "+ show 4 more" at bounding box center [492, 241] width 101 height 35
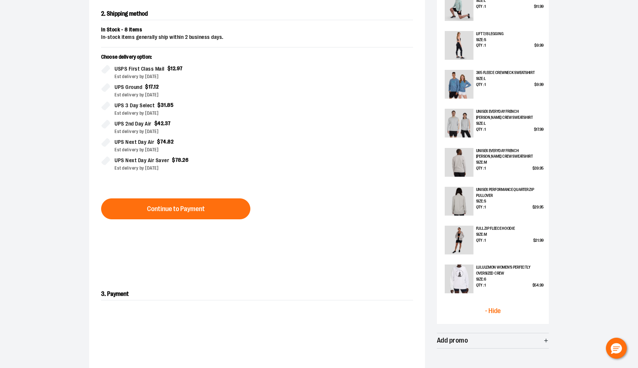
scroll to position [206, 0]
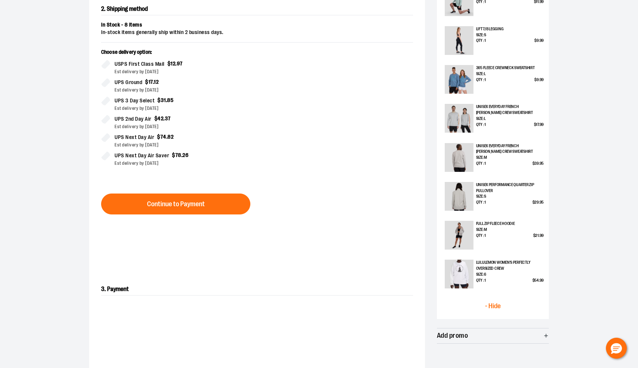
click at [468, 194] on img at bounding box center [459, 196] width 29 height 29
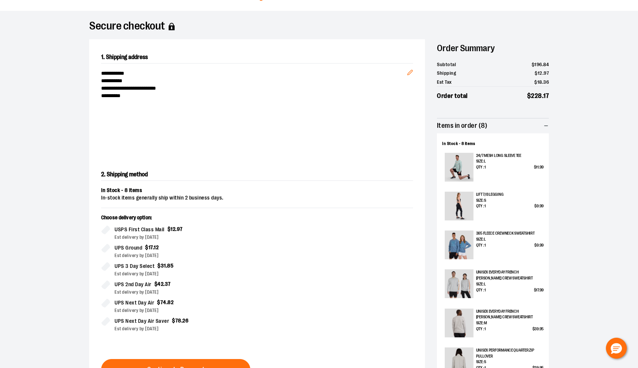
scroll to position [0, 0]
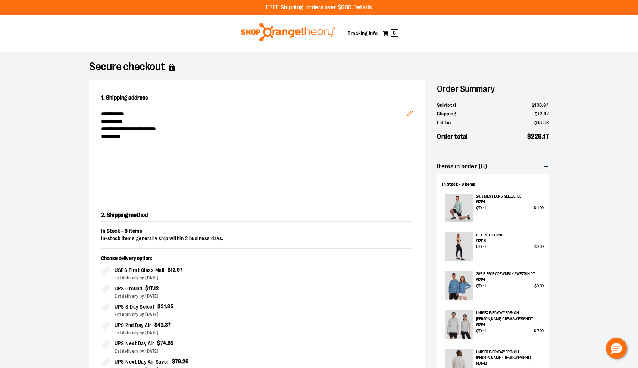
click at [380, 32] on div "Toggle Nav My Cart 8 Tracking Info" at bounding box center [319, 33] width 638 height 37
click at [395, 32] on span "8" at bounding box center [394, 32] width 7 height 7
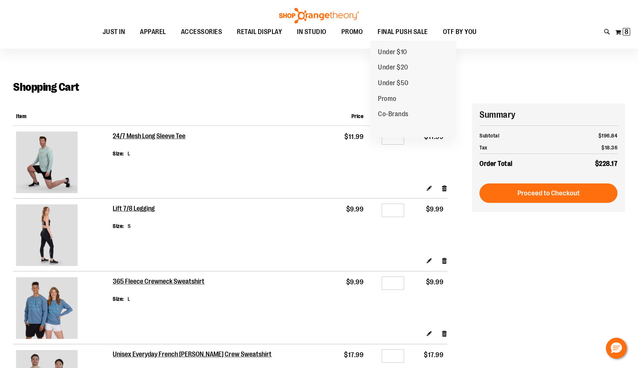
scroll to position [4, 0]
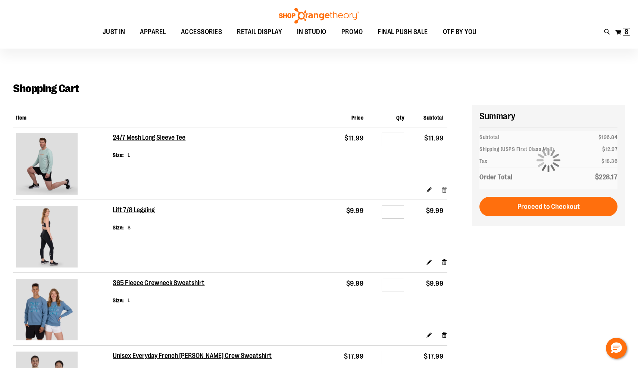
click at [445, 189] on link "Remove item" at bounding box center [444, 189] width 6 height 8
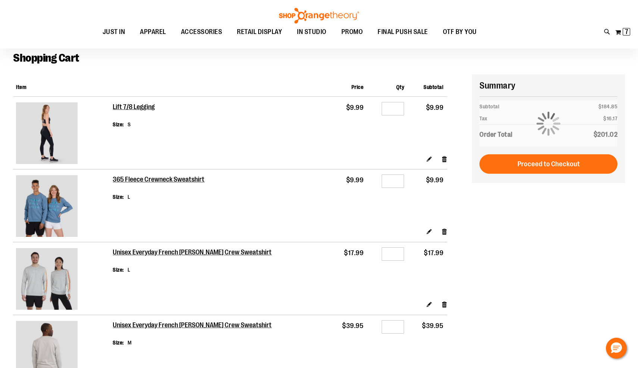
scroll to position [45, 0]
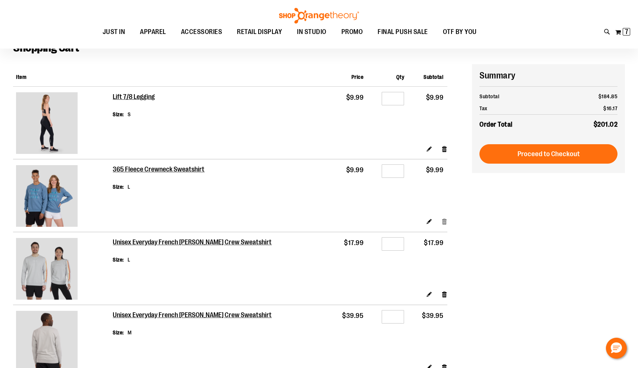
click at [444, 220] on link "Remove item" at bounding box center [444, 221] width 6 height 8
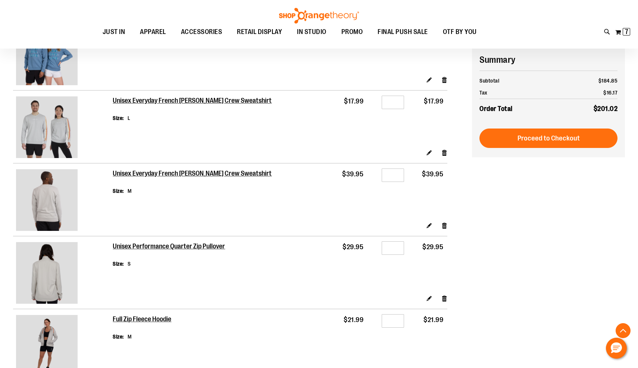
scroll to position [211, 0]
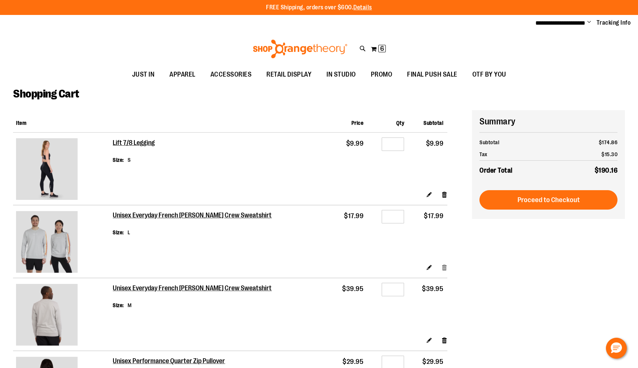
click at [445, 264] on link "Remove item" at bounding box center [444, 267] width 6 height 8
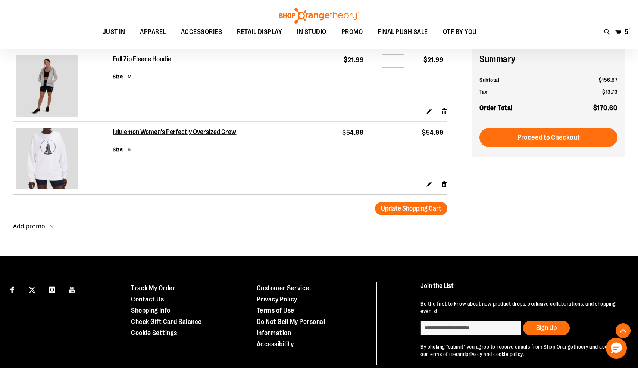
scroll to position [301, 0]
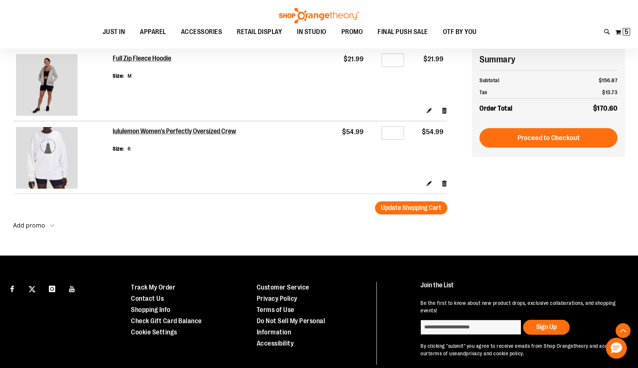
click at [522, 140] on span "Proceed to Checkout" at bounding box center [549, 138] width 62 height 8
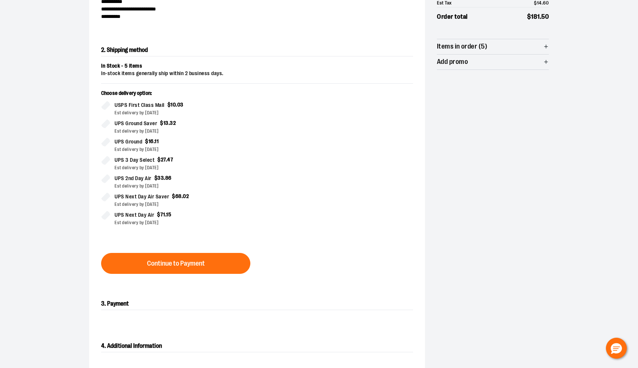
scroll to position [136, 0]
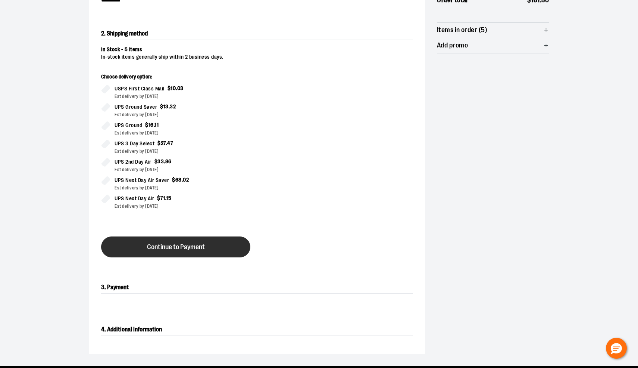
click at [210, 239] on button "Continue to Payment" at bounding box center [175, 246] width 149 height 21
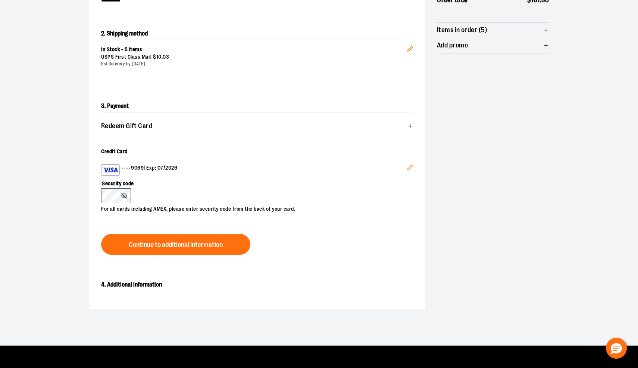
click at [405, 163] on button "Edit" at bounding box center [410, 168] width 18 height 20
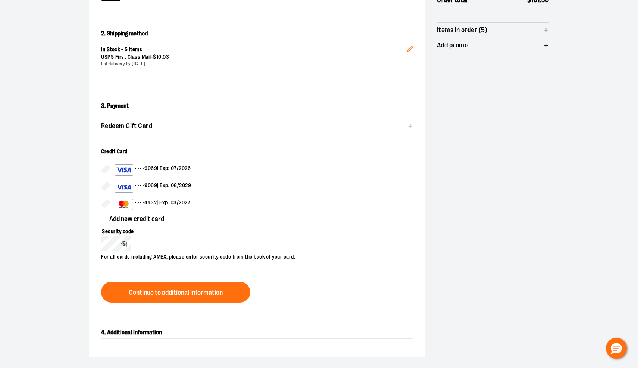
click at [104, 221] on icon "button" at bounding box center [104, 219] width 6 height 6
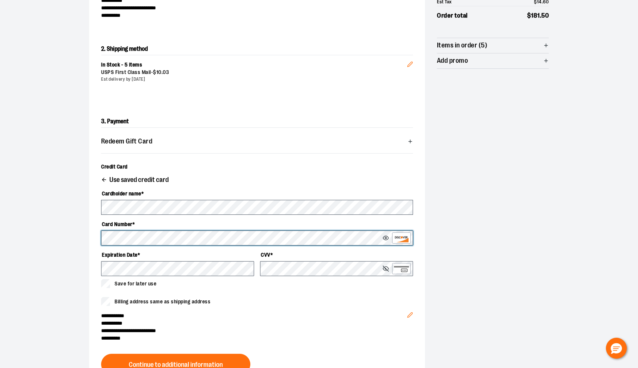
scroll to position [123, 0]
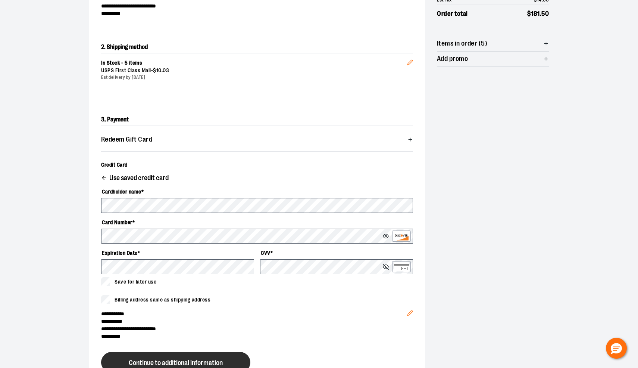
click at [205, 362] on span "Continue to additional information" at bounding box center [176, 362] width 94 height 7
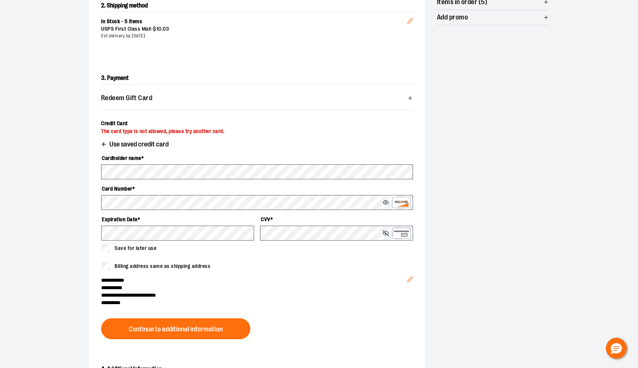
scroll to position [170, 0]
